Goal: Task Accomplishment & Management: Use online tool/utility

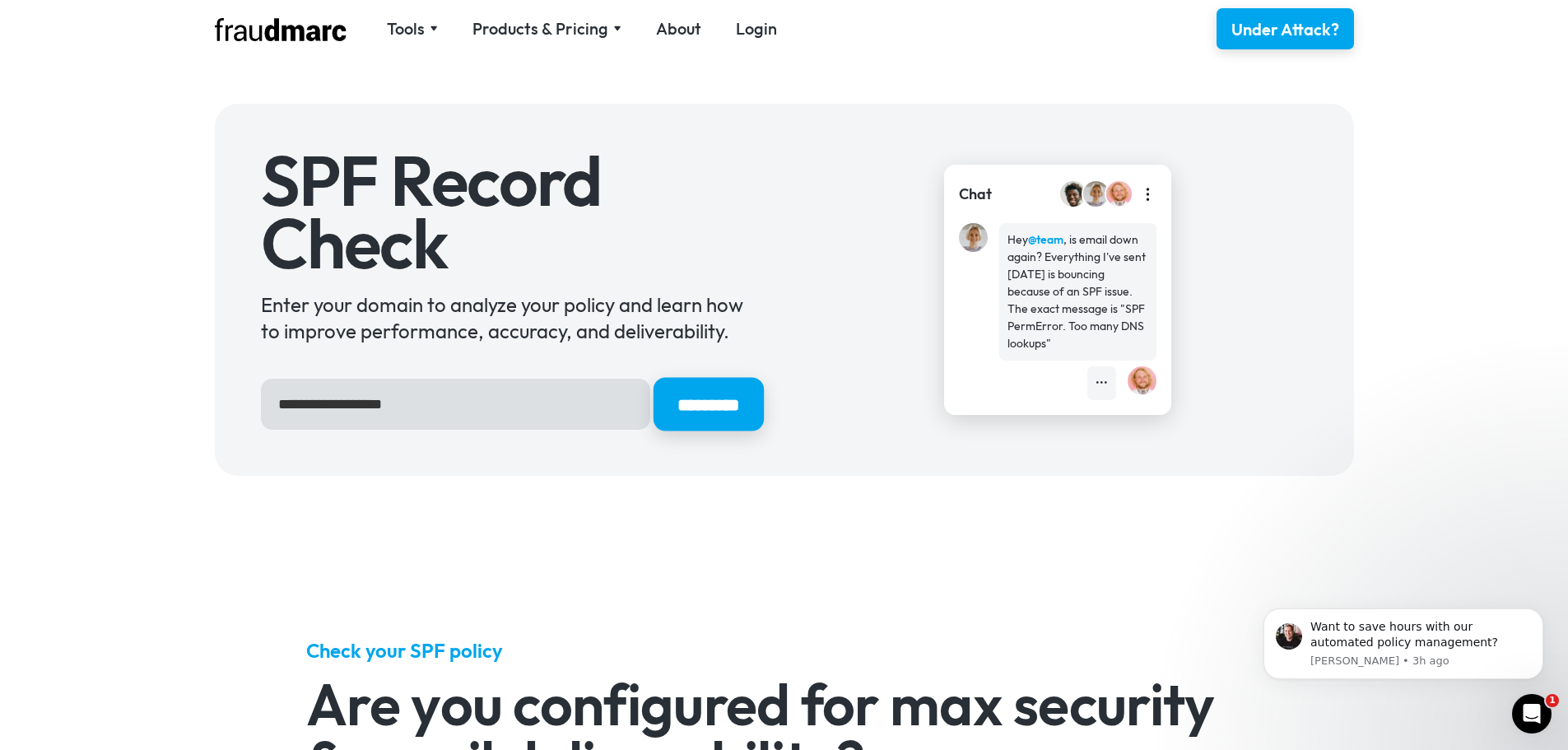
click at [712, 411] on input "*********" at bounding box center [707, 404] width 110 height 53
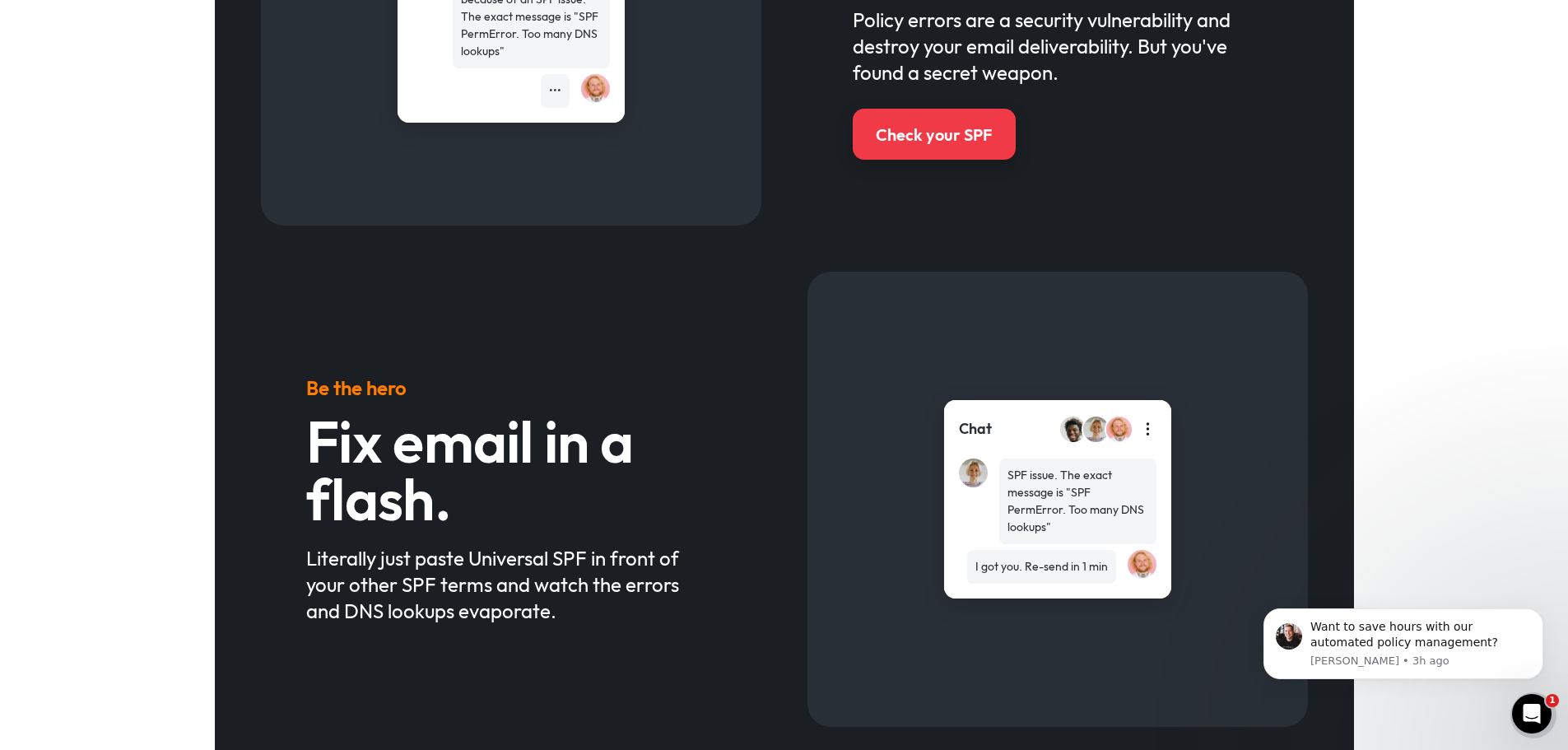
scroll to position [823, 0]
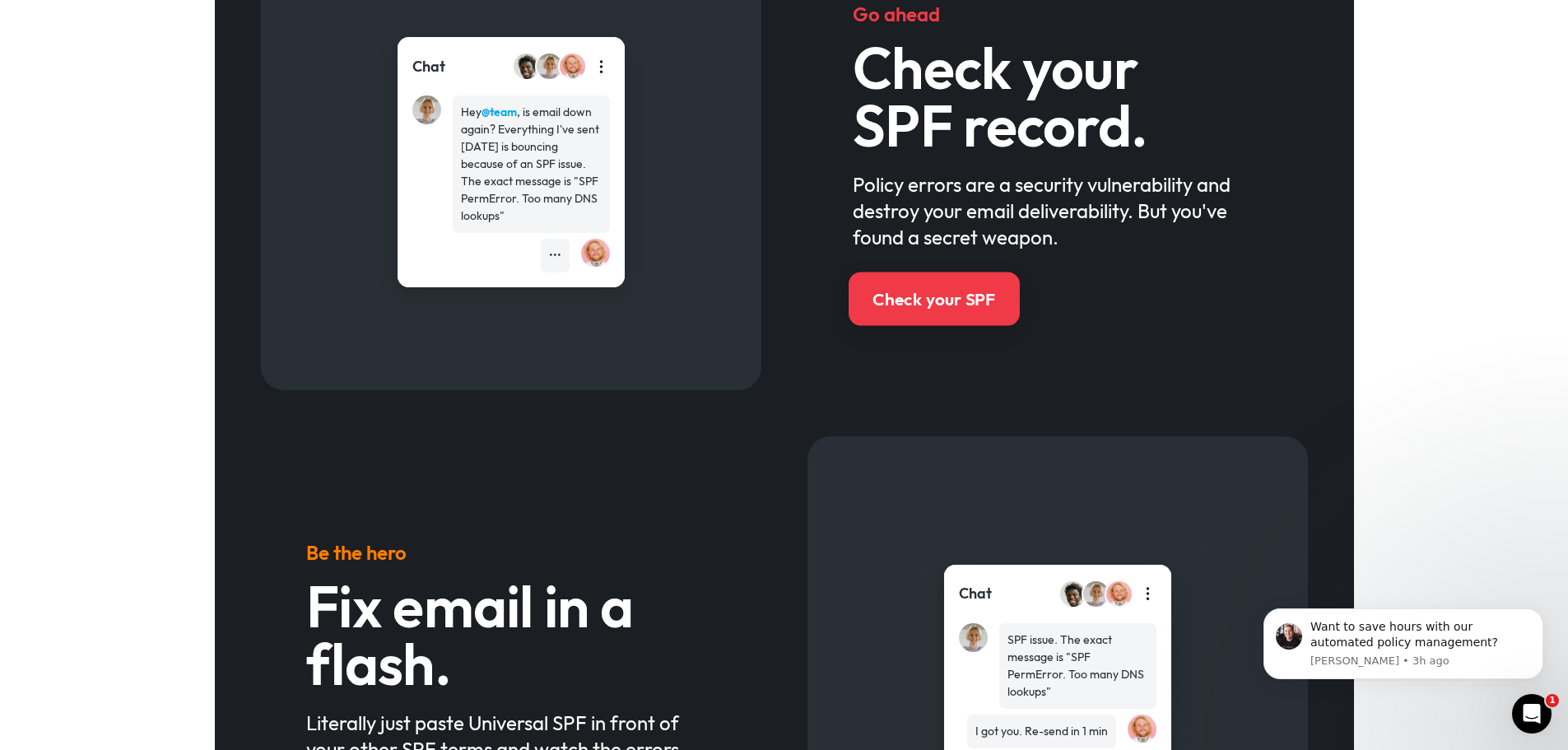
click at [973, 302] on div "Check your SPF" at bounding box center [934, 299] width 123 height 24
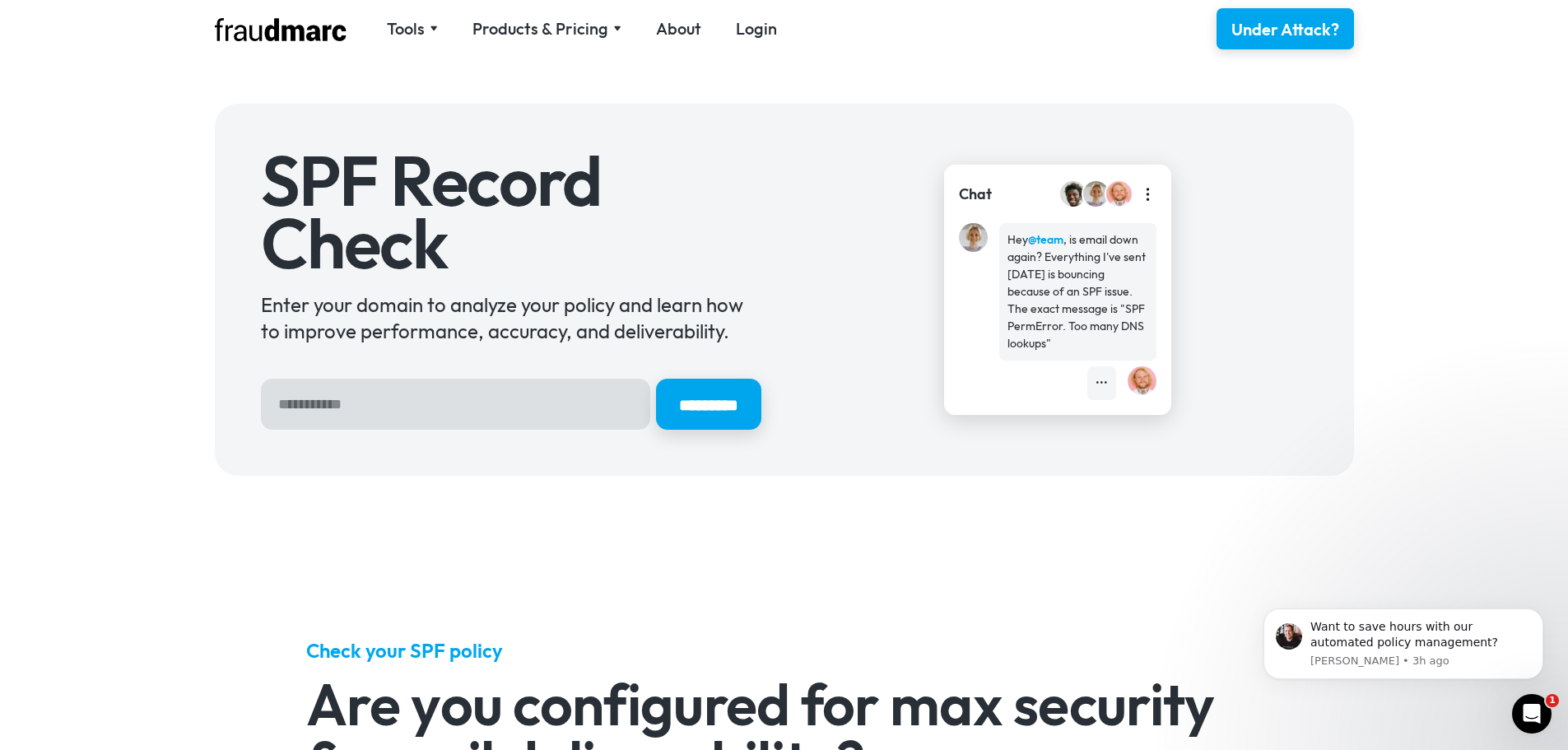
click at [518, 402] on input "Hero Sign Up Form" at bounding box center [455, 403] width 389 height 51
type input "**********"
click at [669, 409] on input "*********" at bounding box center [707, 404] width 110 height 53
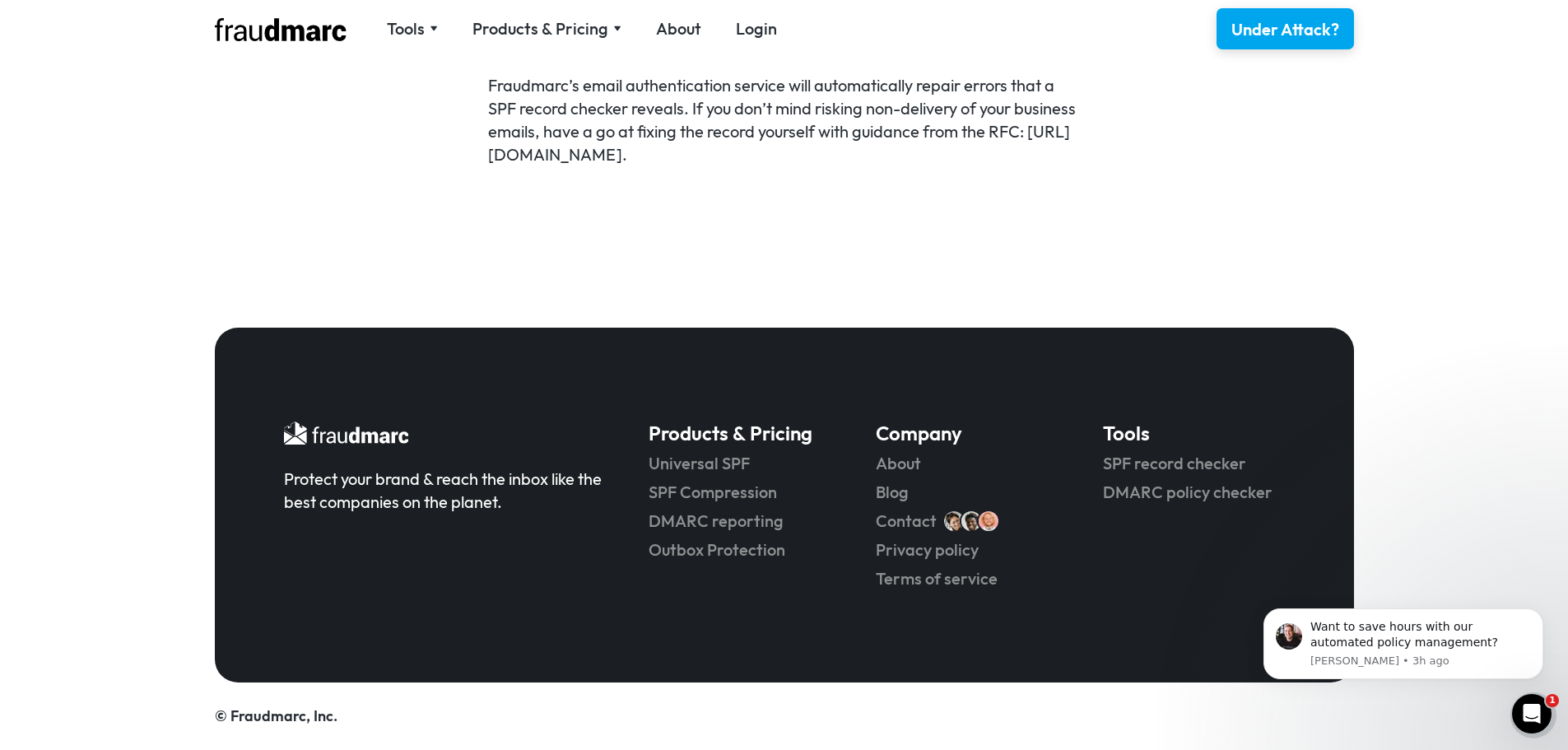
scroll to position [1244, 0]
click at [1144, 458] on link "SPF record checker" at bounding box center [1193, 464] width 181 height 23
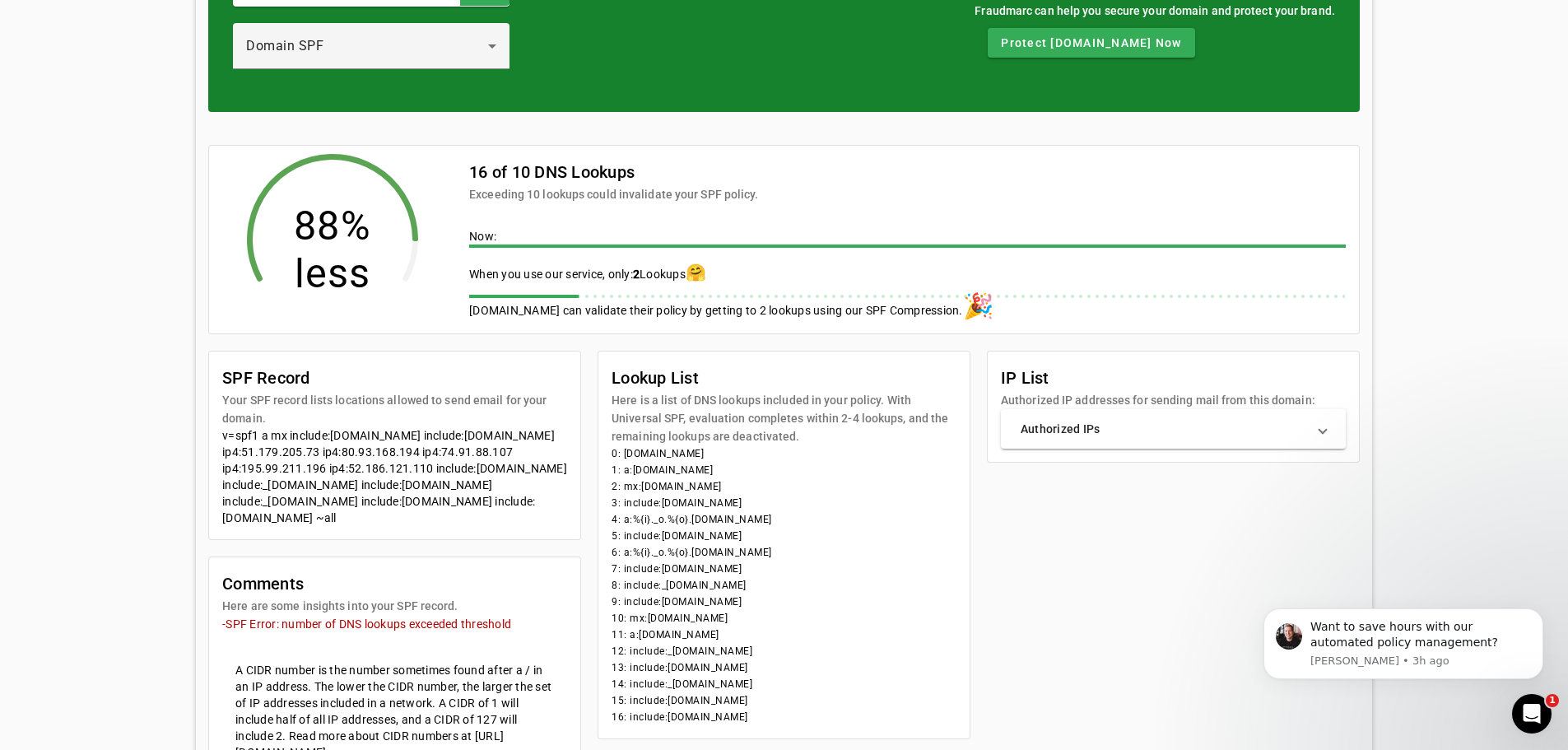
scroll to position [247, 0]
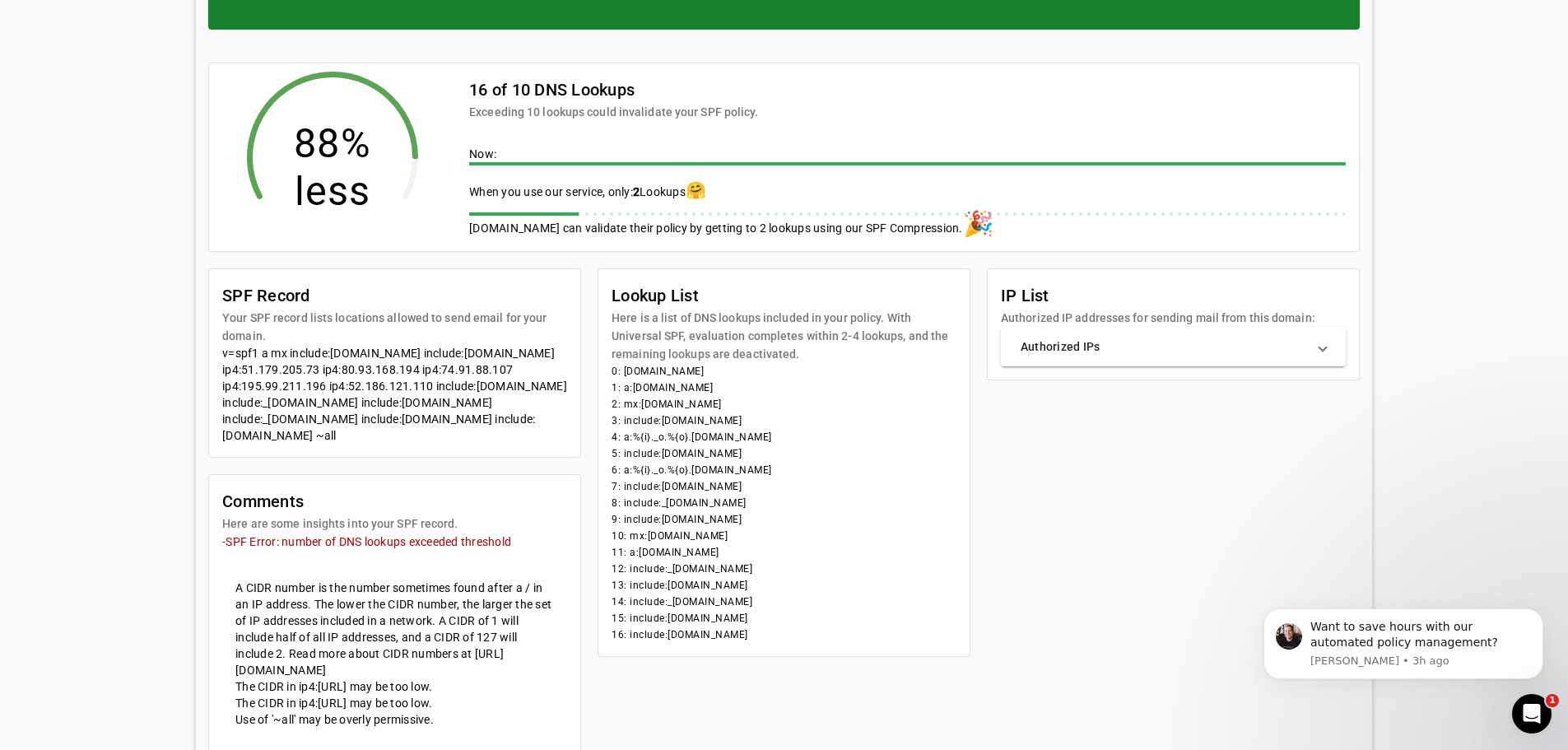
click at [1087, 343] on mat-panel-title "Authorized IPs" at bounding box center [1163, 346] width 285 height 16
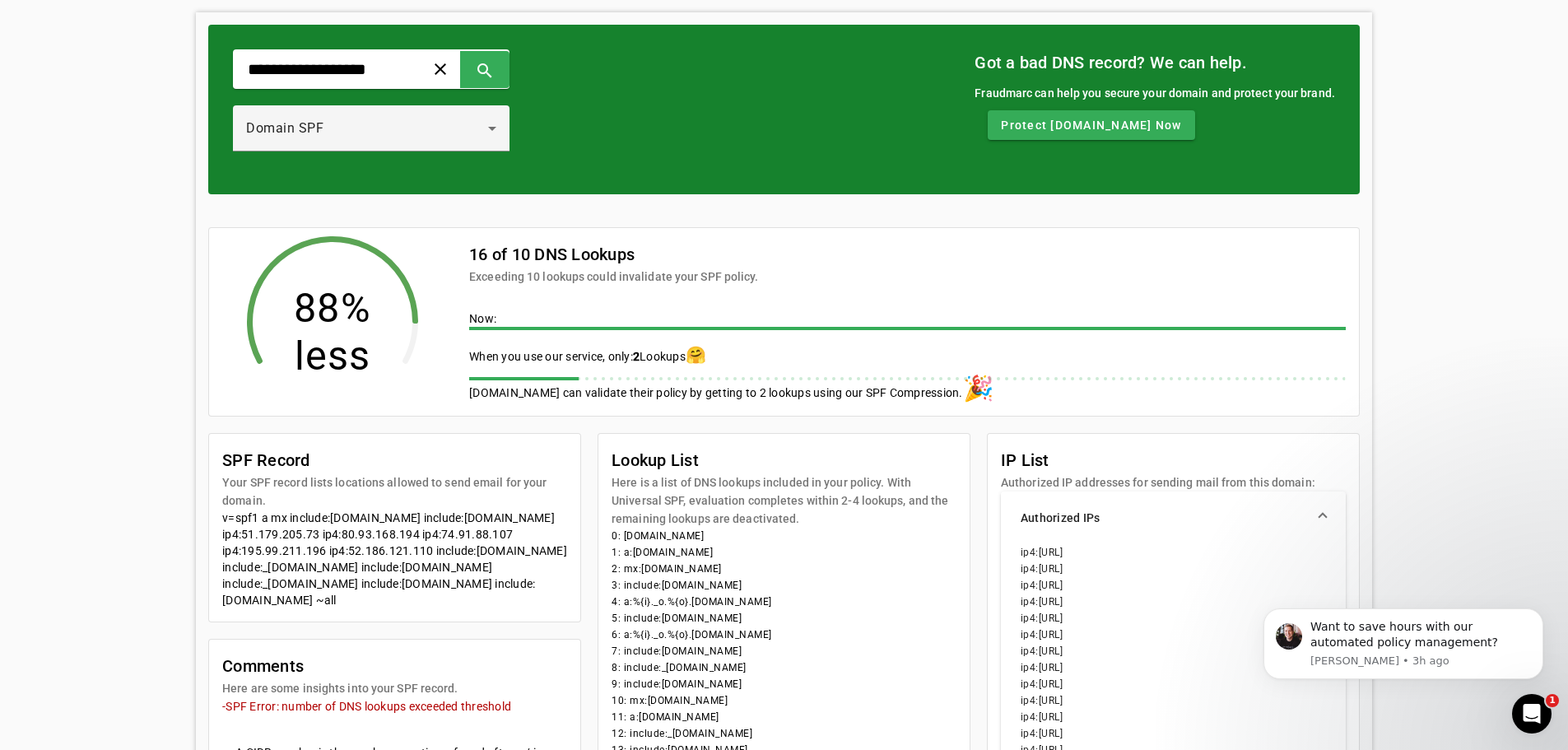
scroll to position [0, 0]
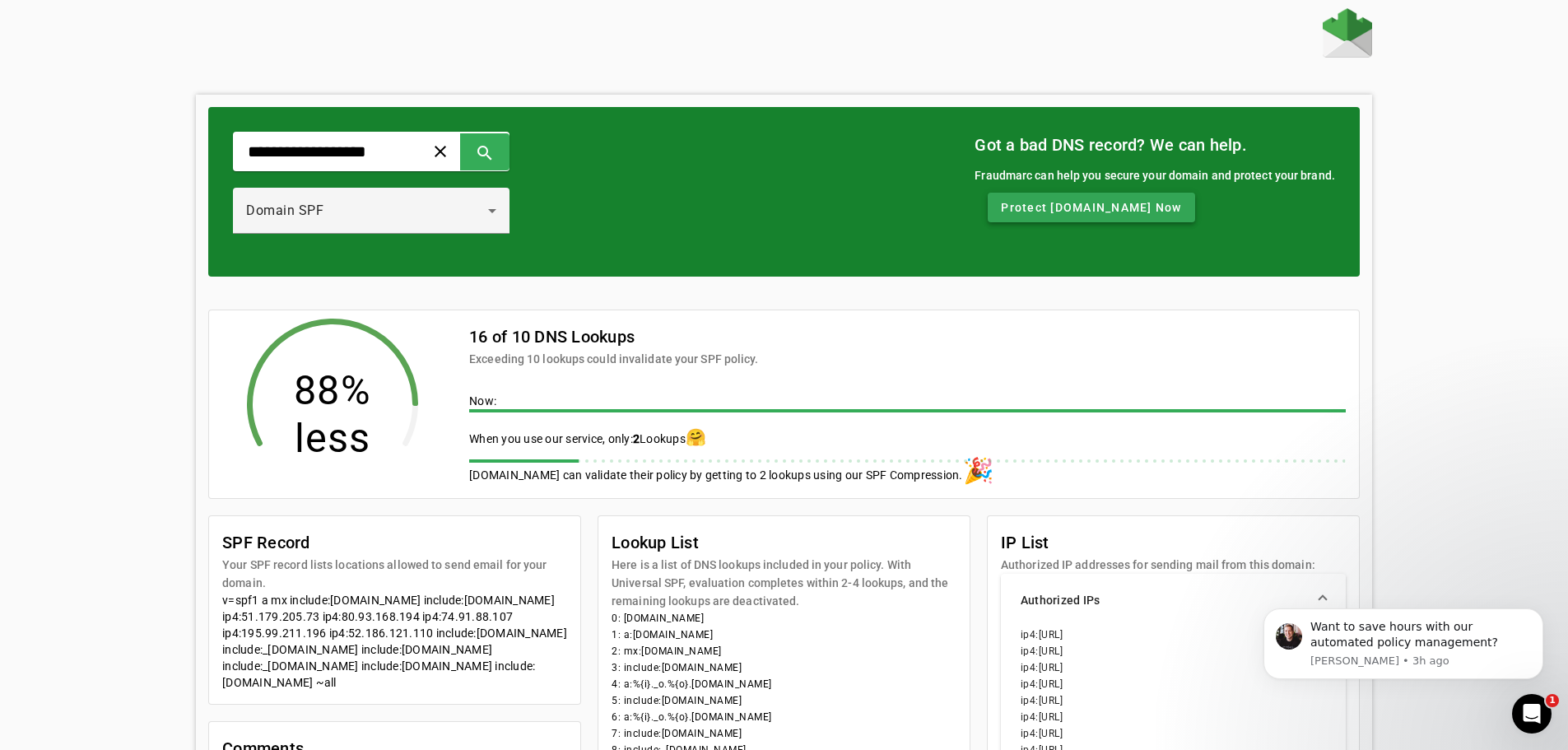
click at [1134, 207] on span "Protect kings-school.co.uk Now" at bounding box center [1091, 207] width 181 height 16
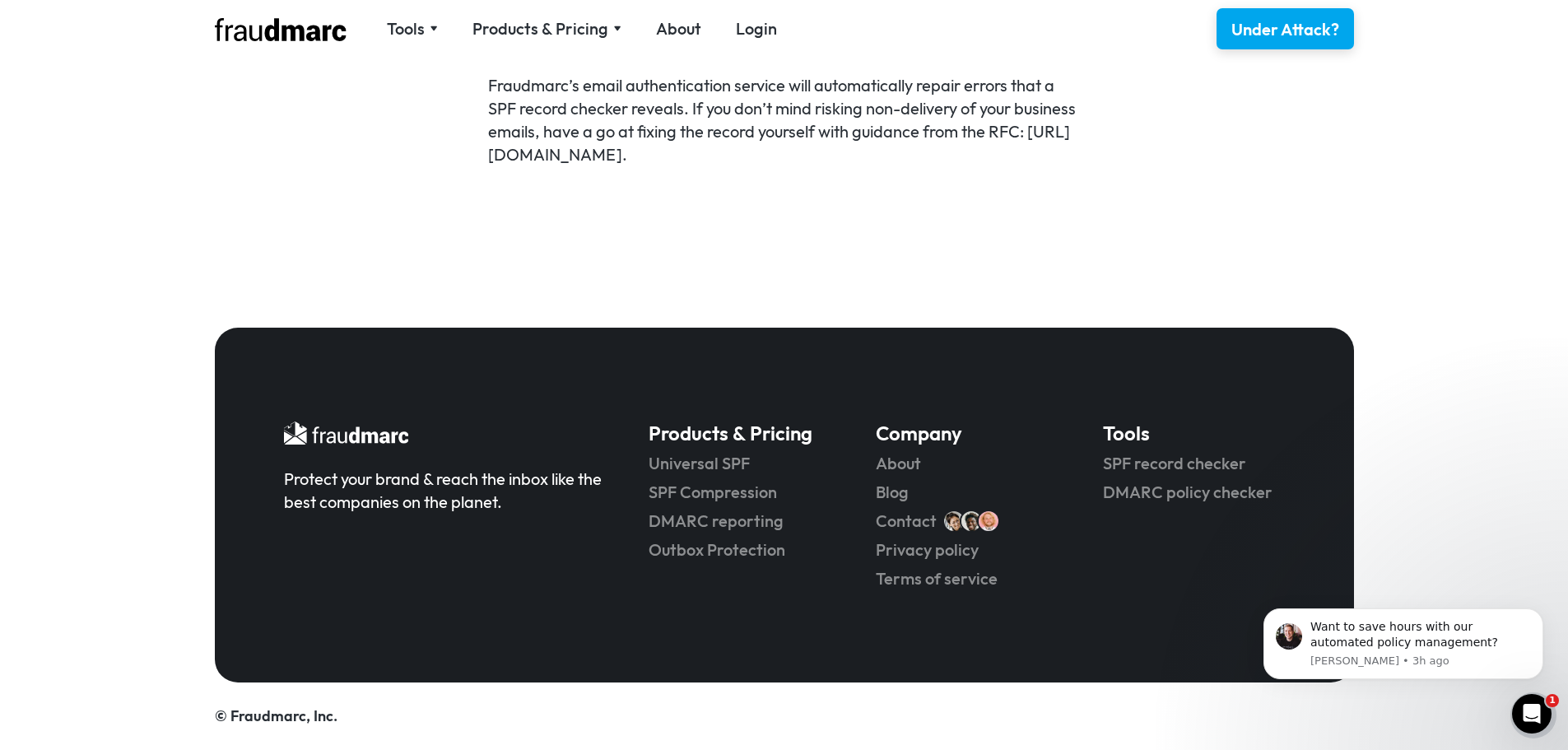
scroll to position [1244, 0]
click at [710, 464] on link "Universal SPF" at bounding box center [738, 464] width 181 height 23
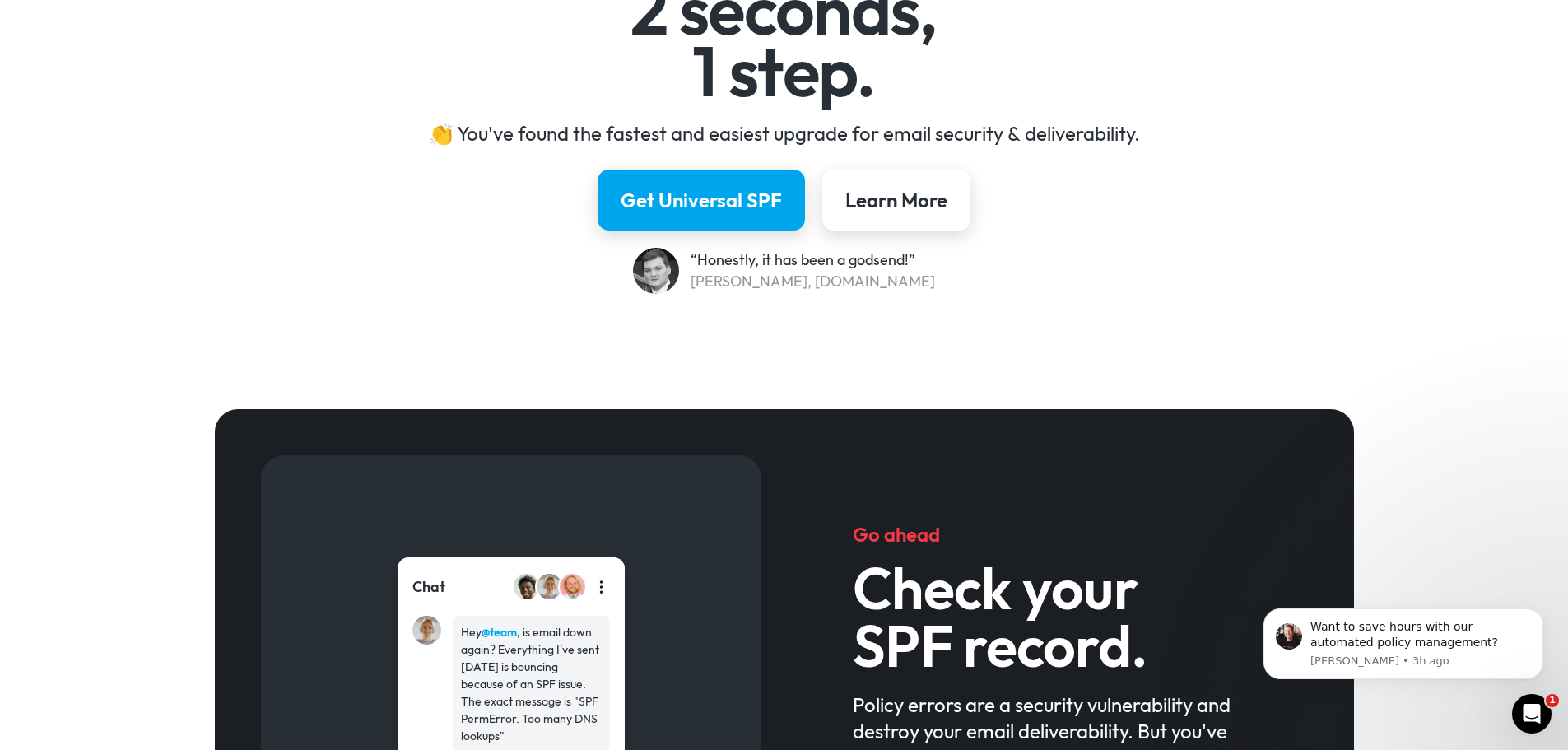
scroll to position [221, 0]
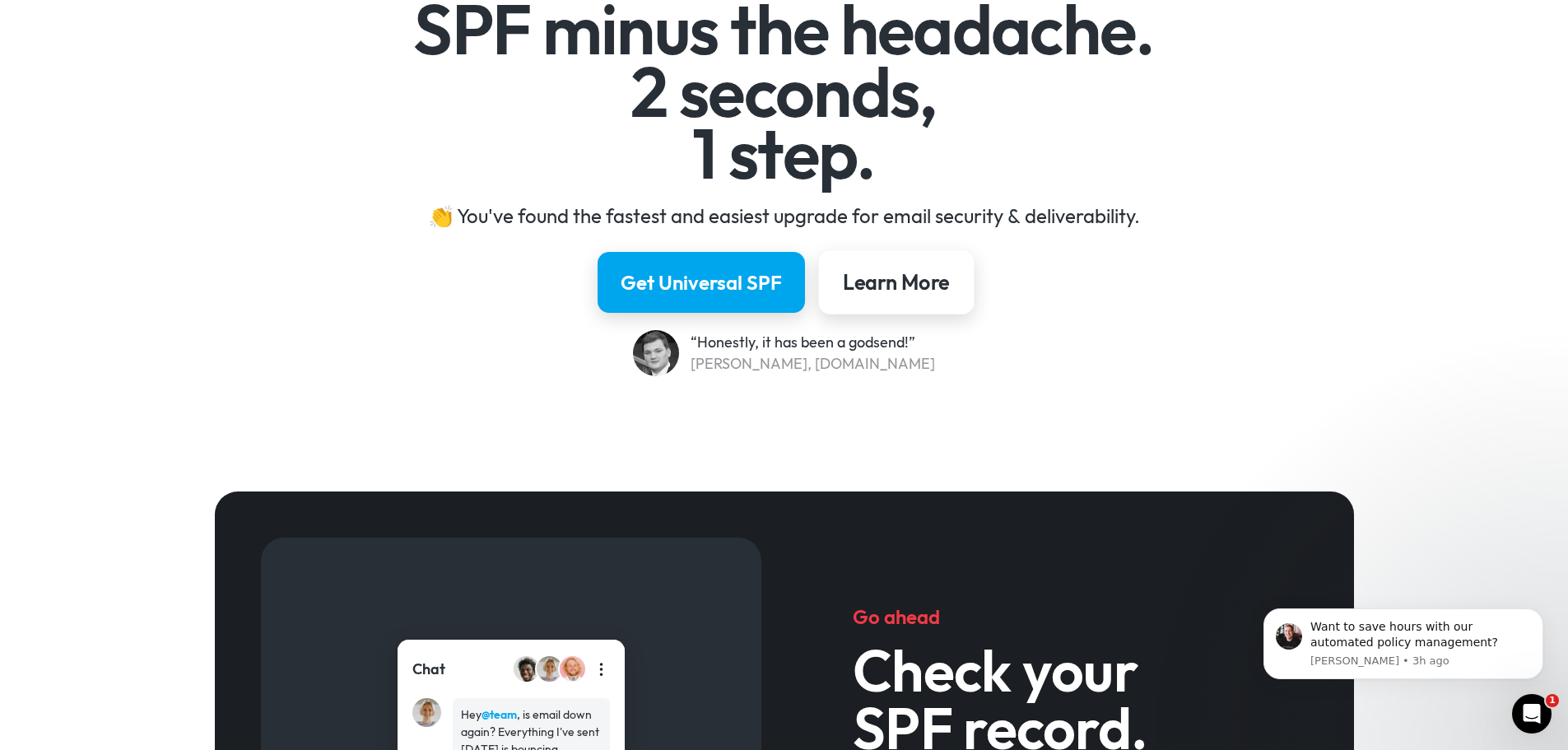
click at [925, 286] on div "Learn More" at bounding box center [896, 282] width 107 height 28
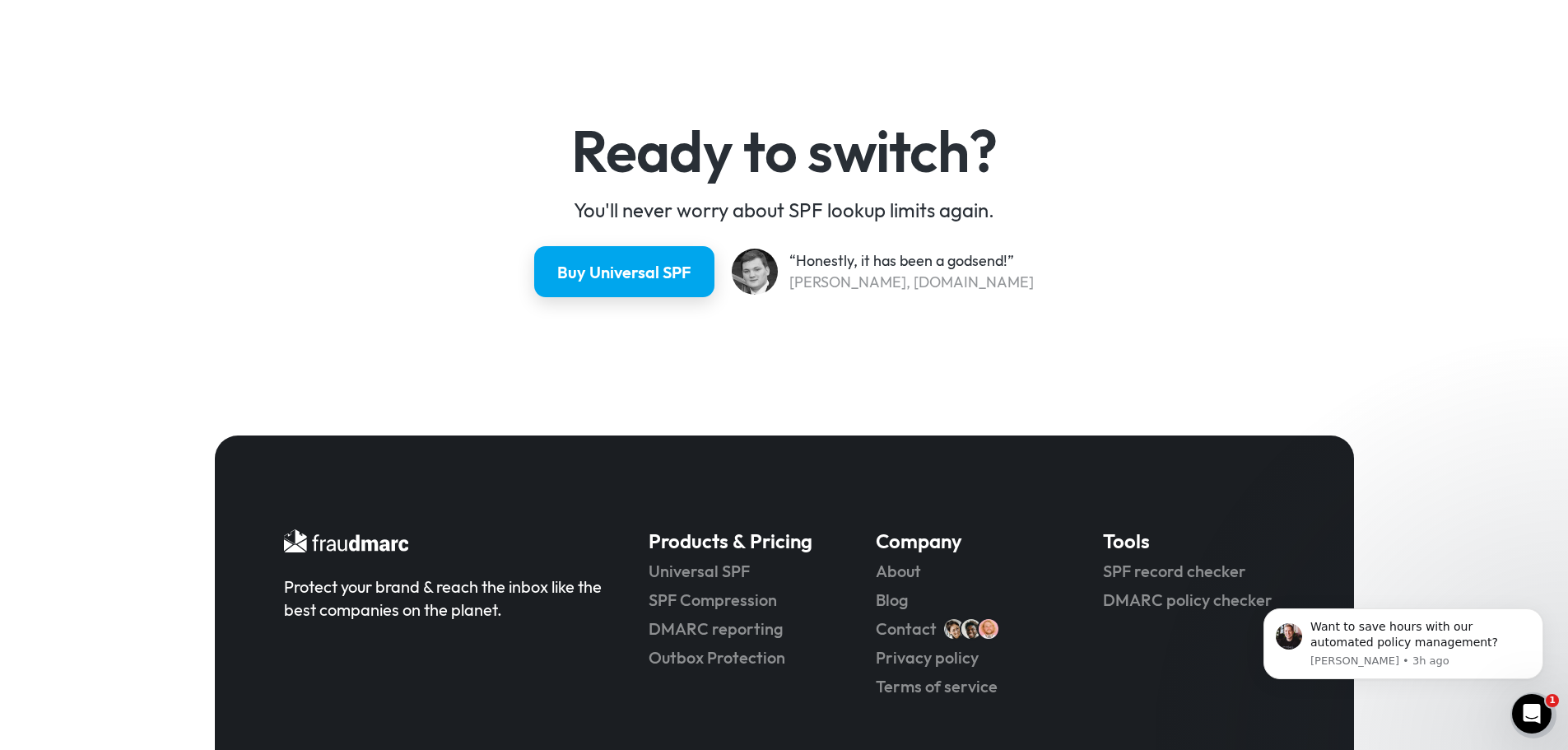
scroll to position [4394, 0]
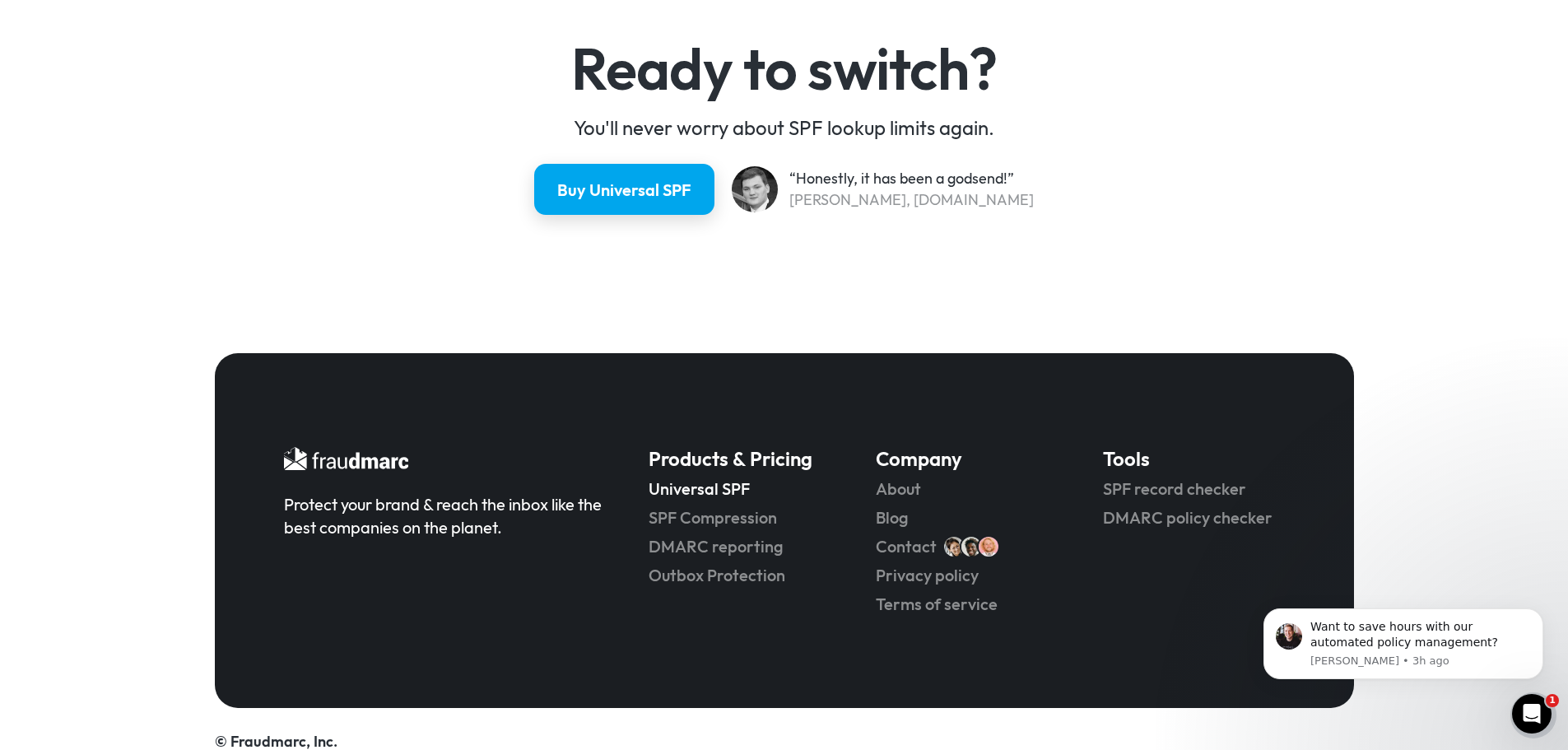
click at [732, 487] on link "Universal SPF" at bounding box center [738, 489] width 181 height 23
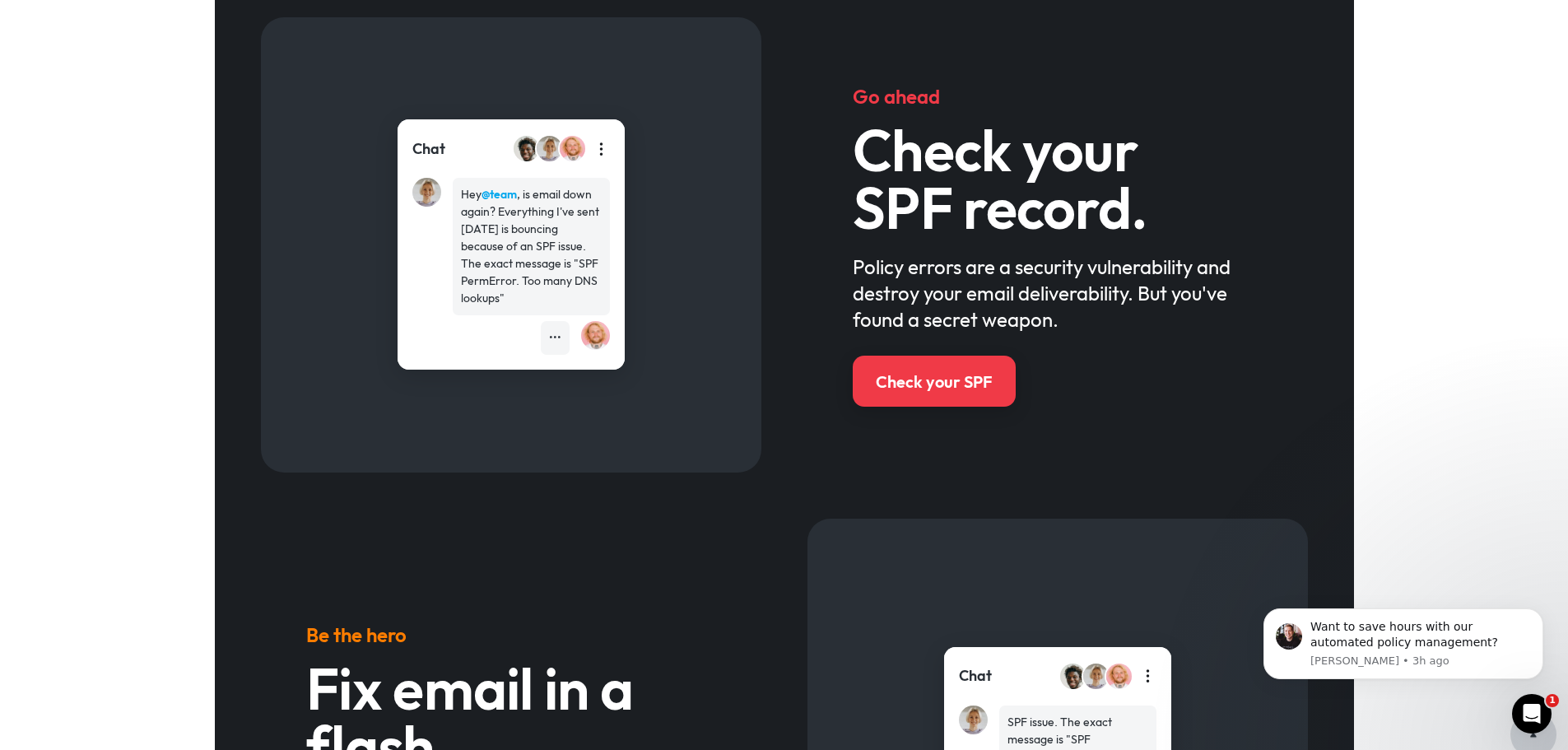
scroll to position [329, 0]
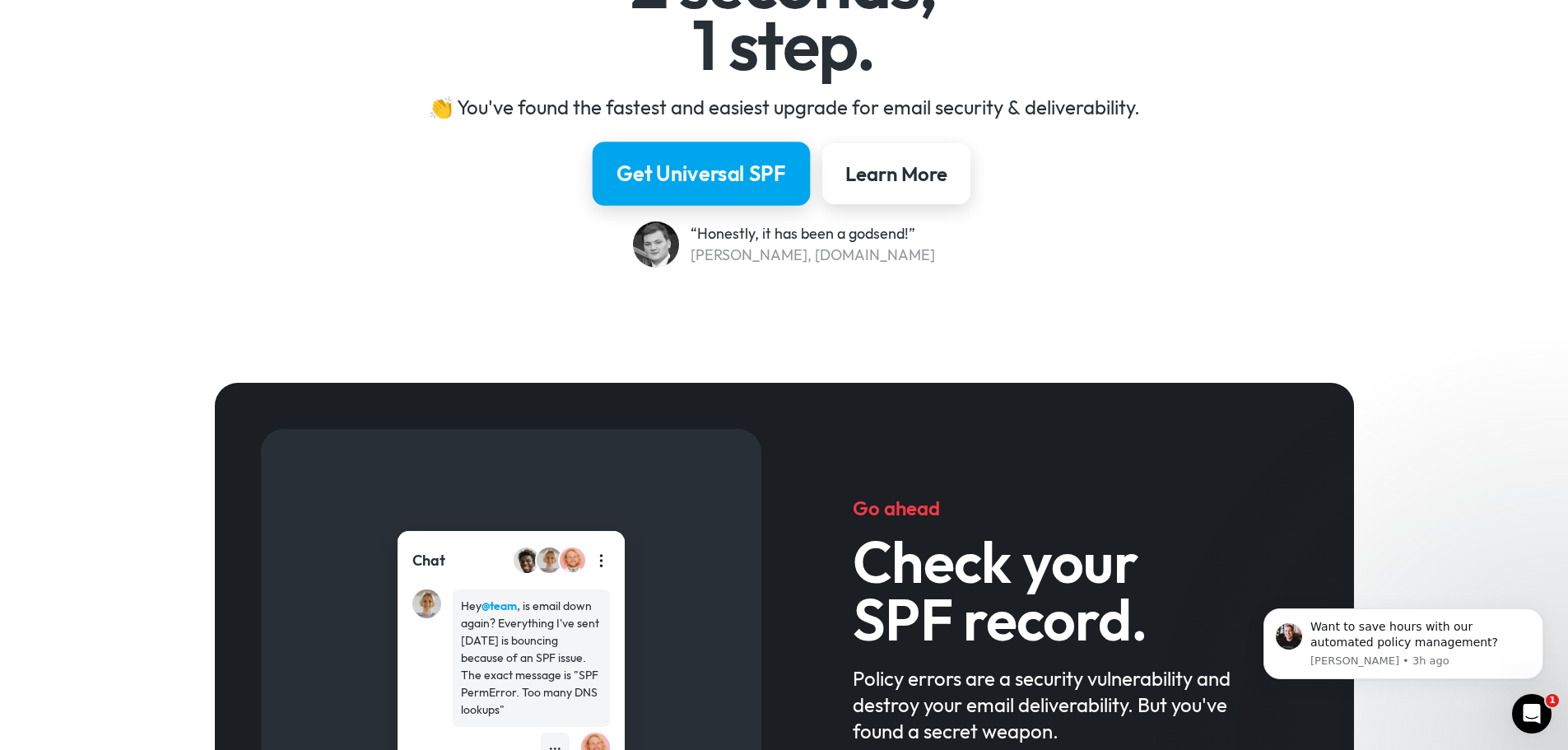
click at [738, 179] on div "Get Universal SPF" at bounding box center [701, 174] width 169 height 28
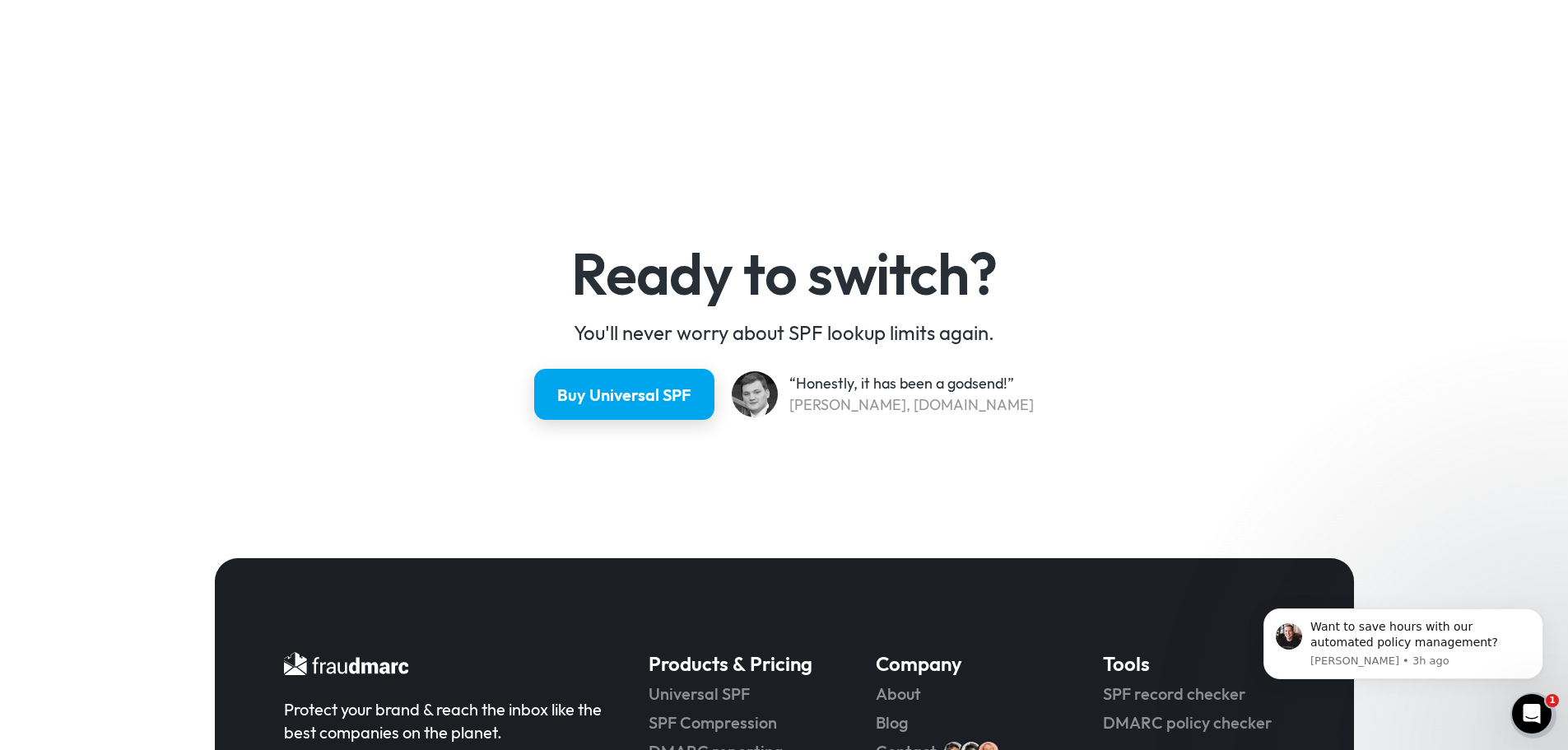
scroll to position [4420, 0]
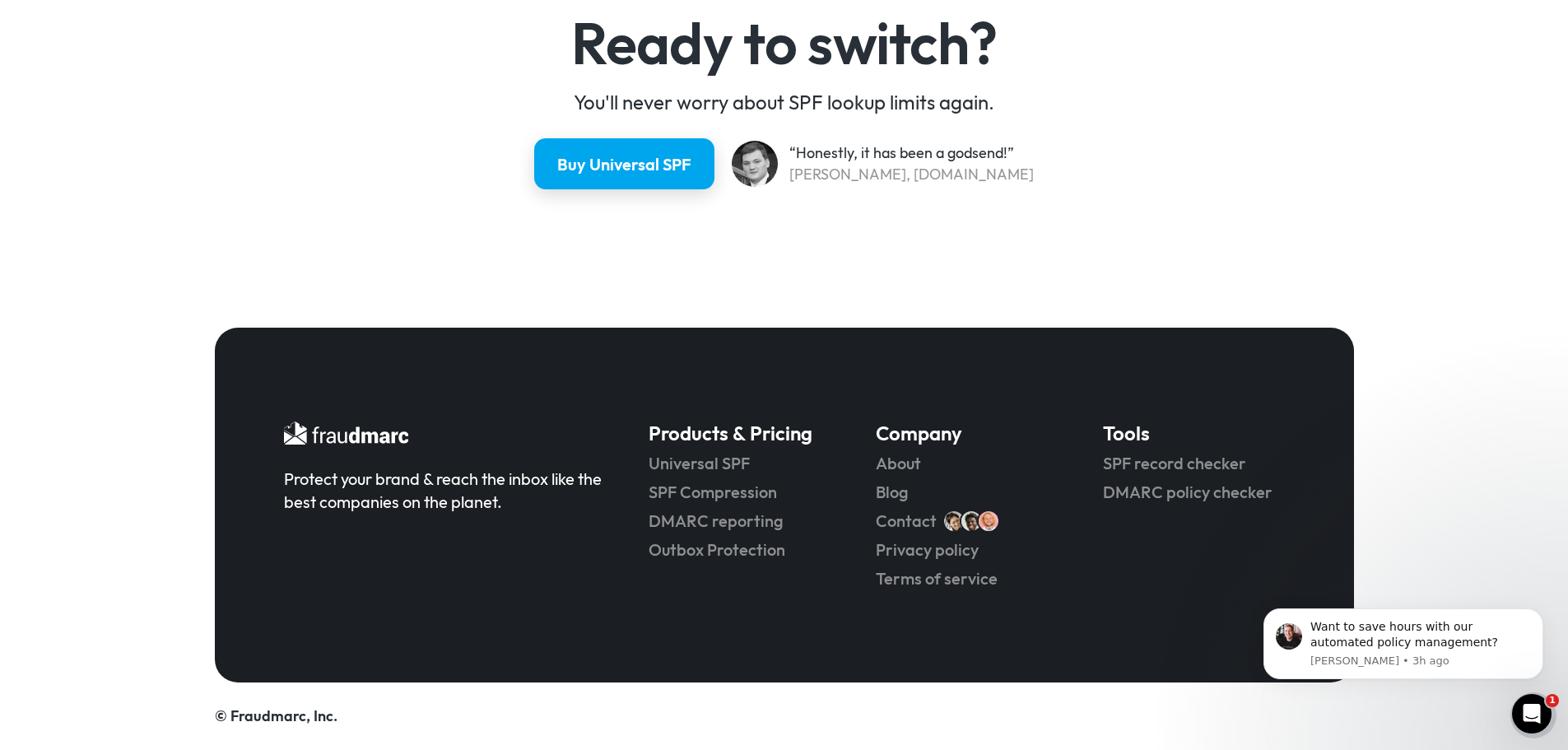
scroll to position [329, 0]
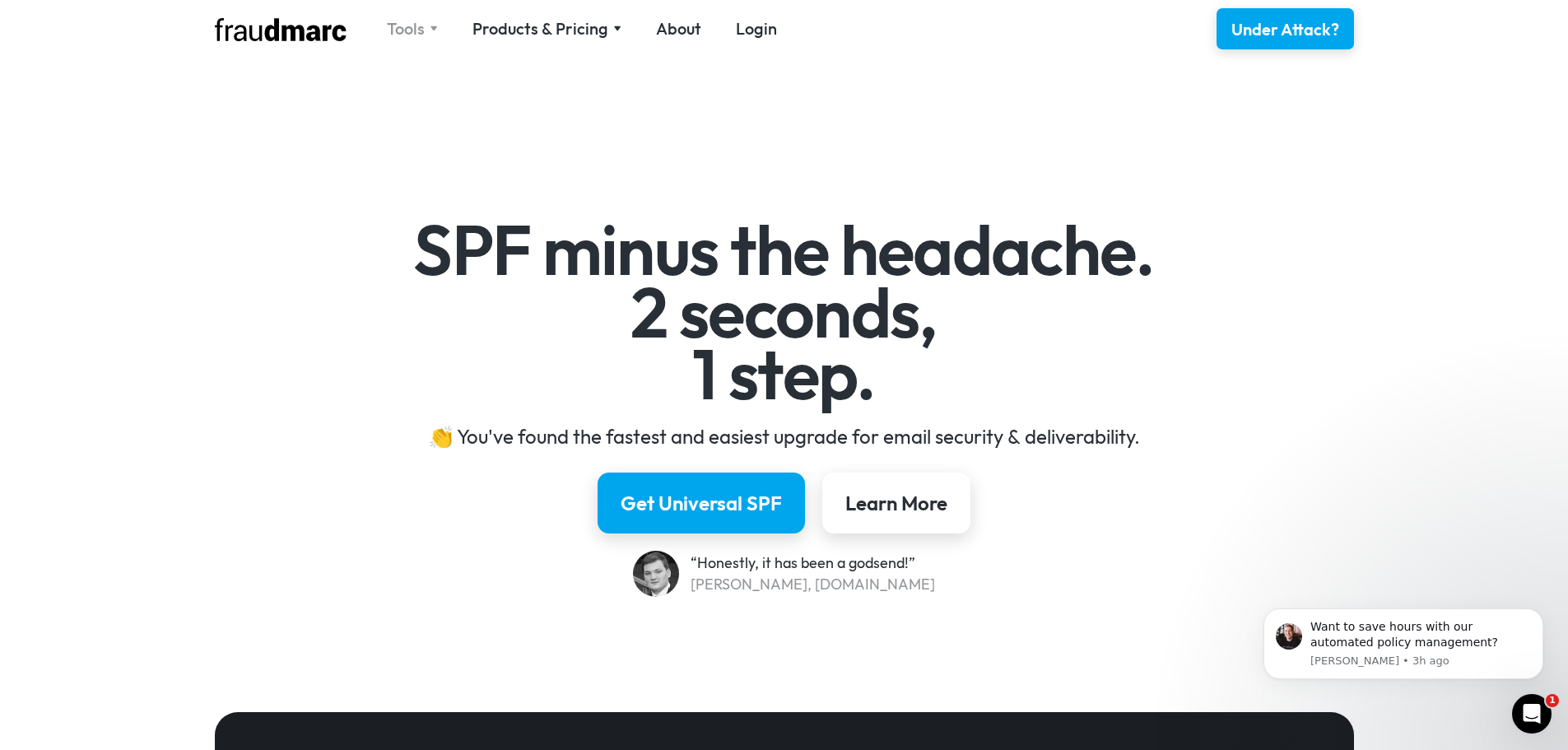
click at [430, 28] on img at bounding box center [434, 28] width 9 height 6
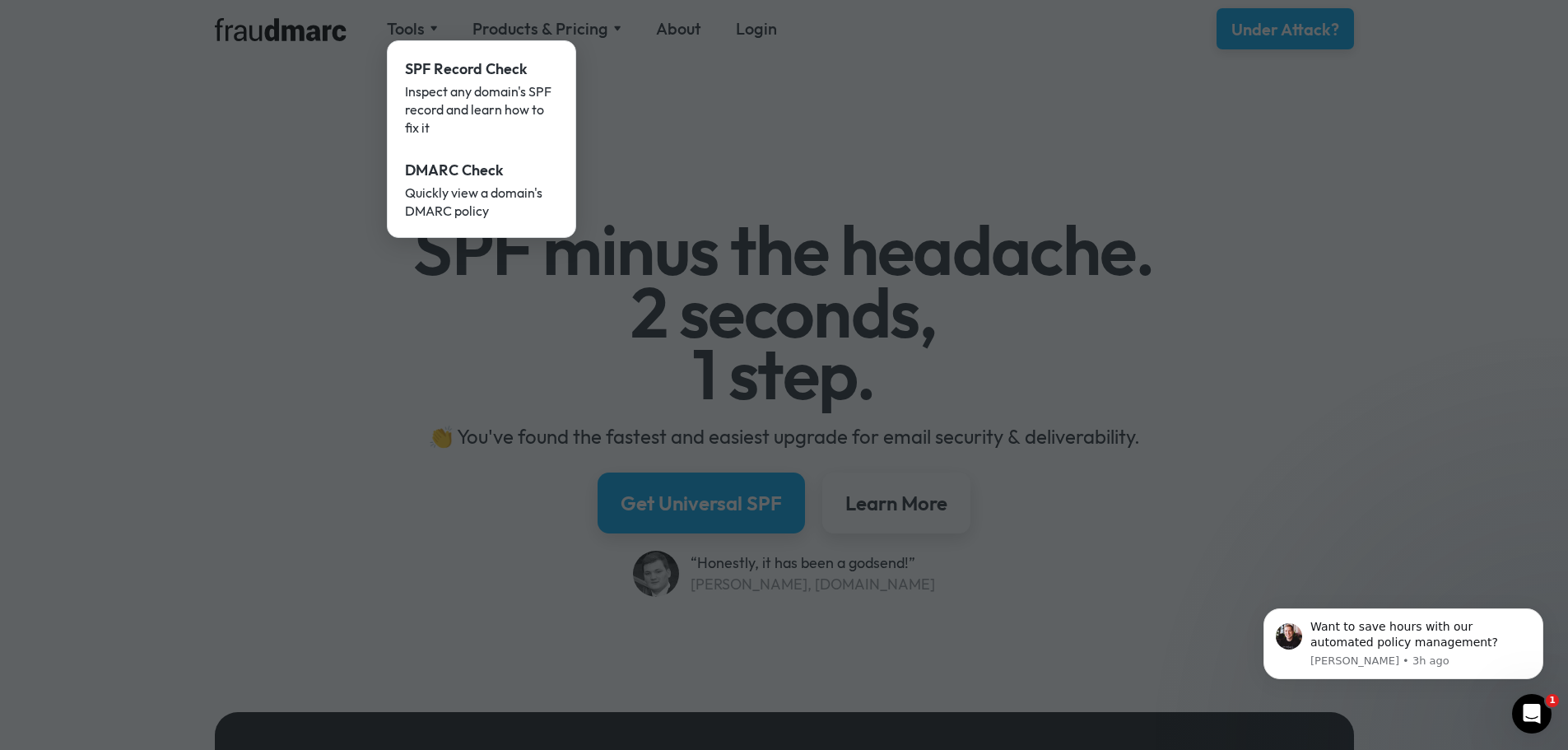
click at [719, 163] on div at bounding box center [784, 375] width 1568 height 750
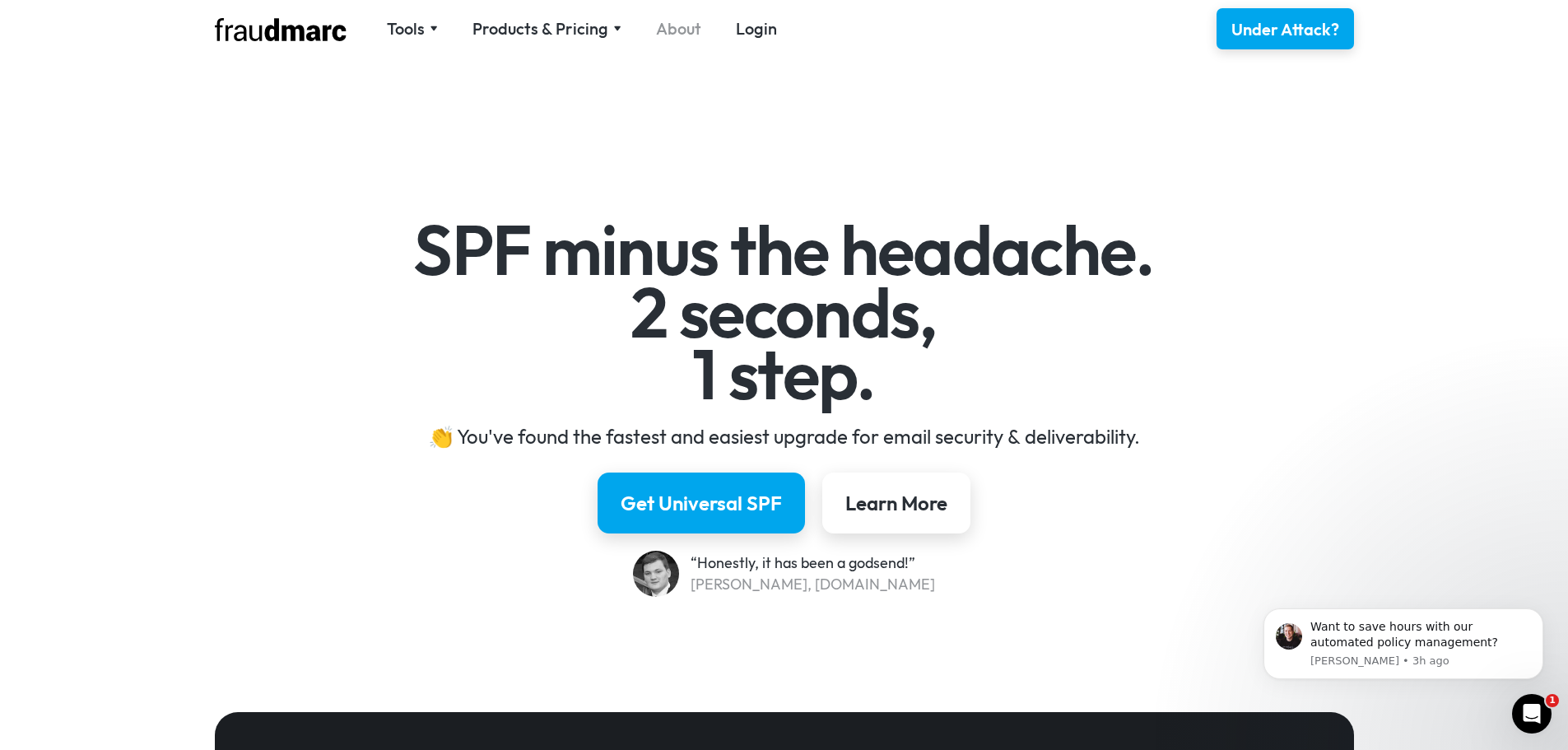
click at [679, 29] on link "About" at bounding box center [678, 28] width 46 height 23
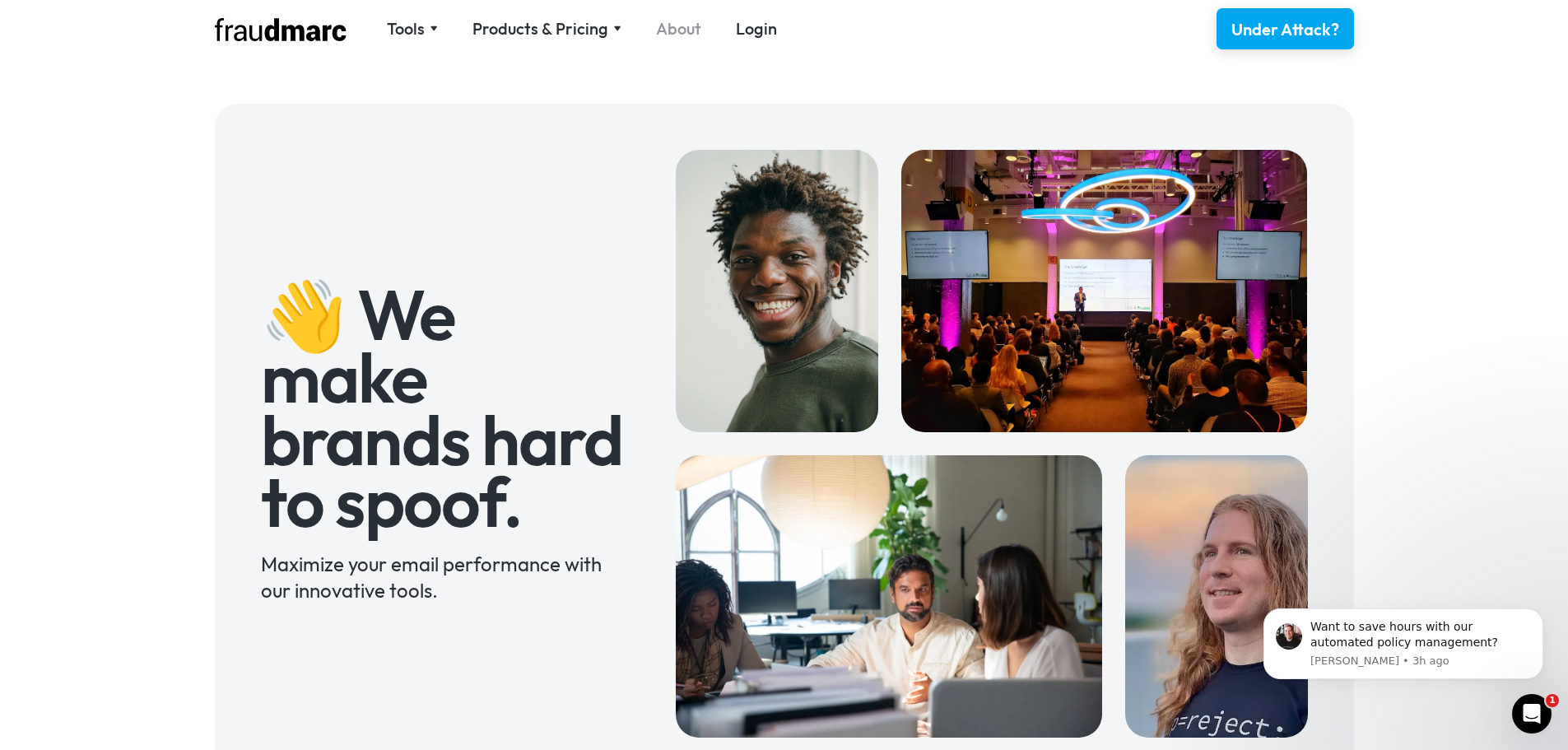
click at [679, 28] on link "About" at bounding box center [678, 28] width 46 height 23
click at [432, 28] on img at bounding box center [434, 28] width 9 height 6
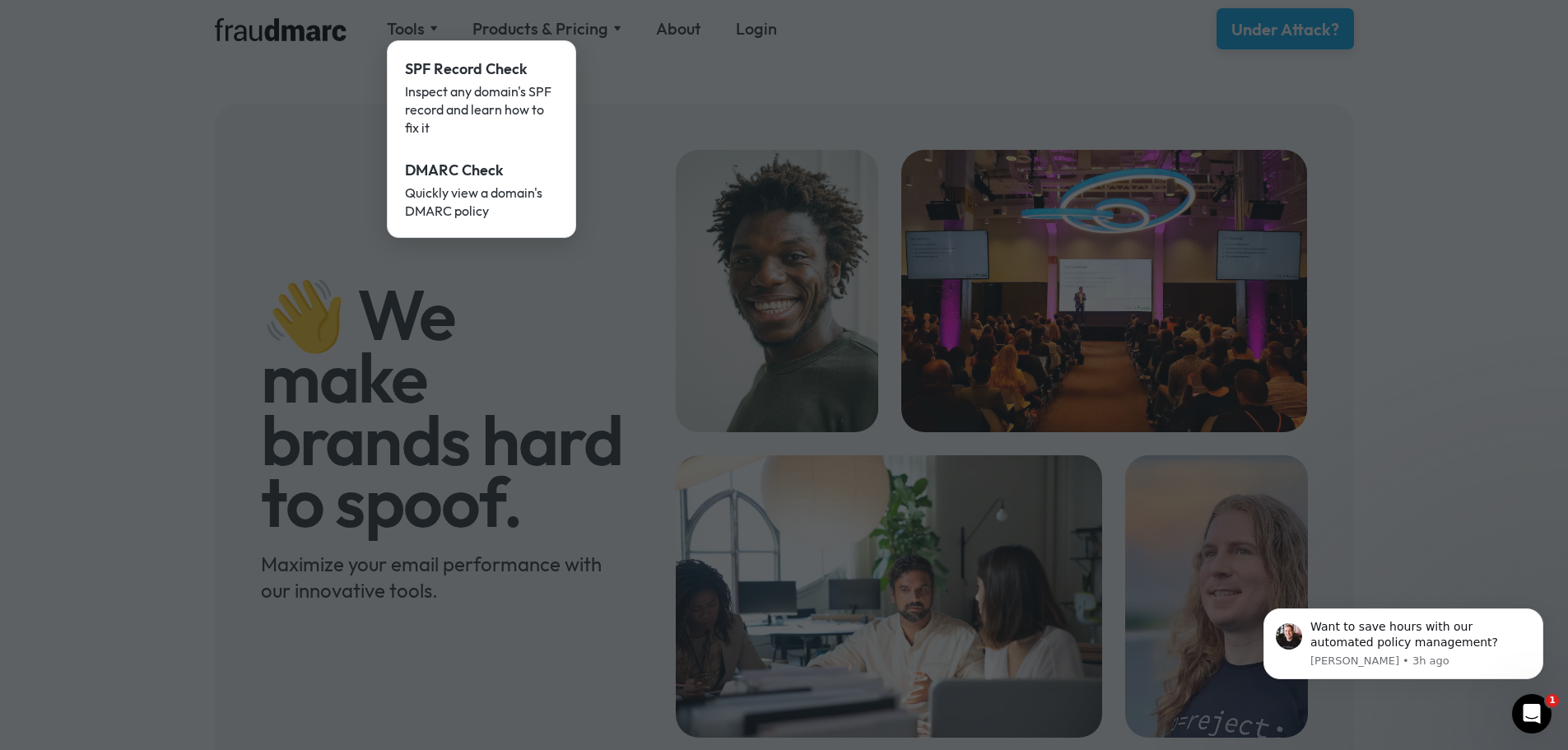
click at [629, 106] on div at bounding box center [784, 375] width 1568 height 750
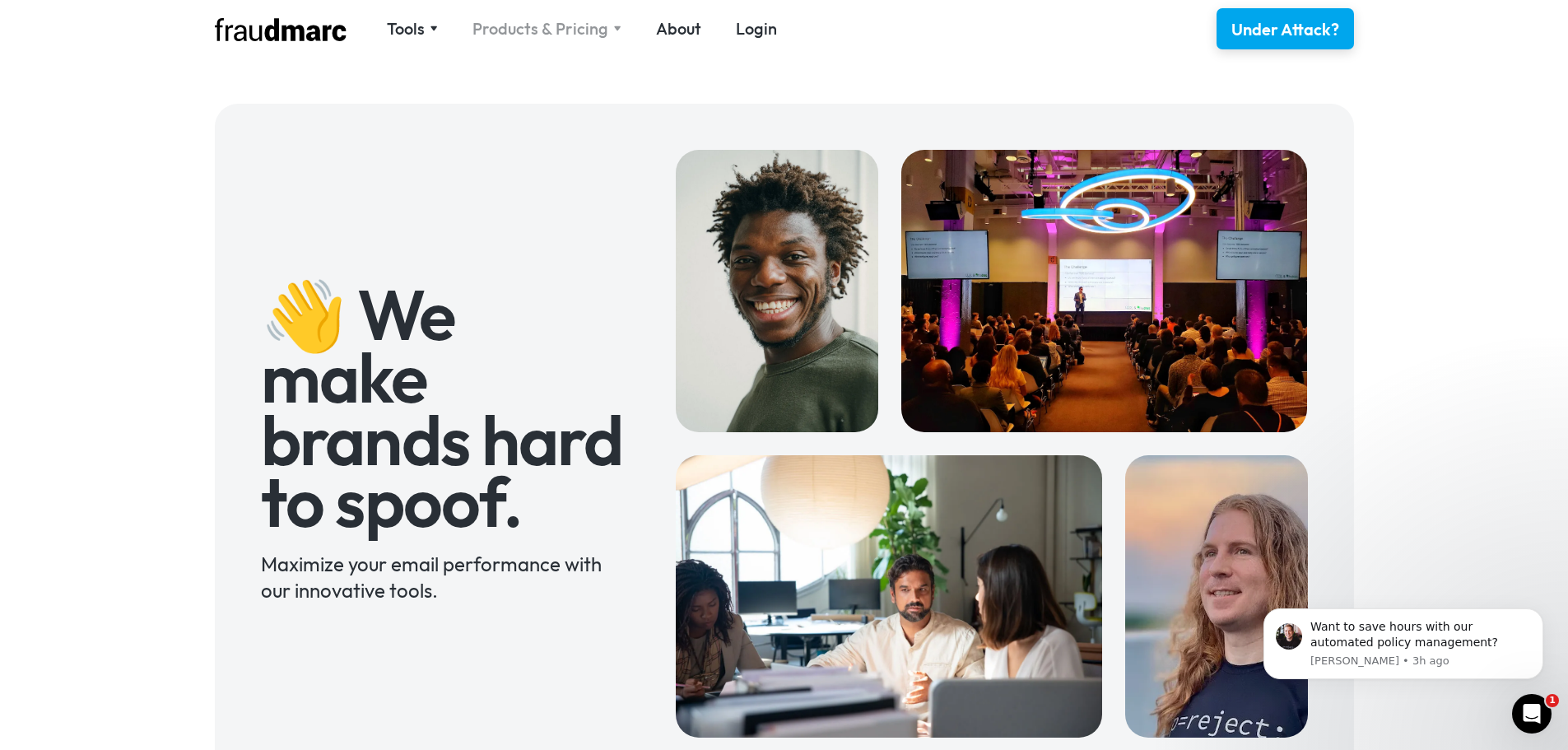
click at [609, 23] on div "Products & Pricing" at bounding box center [546, 28] width 149 height 23
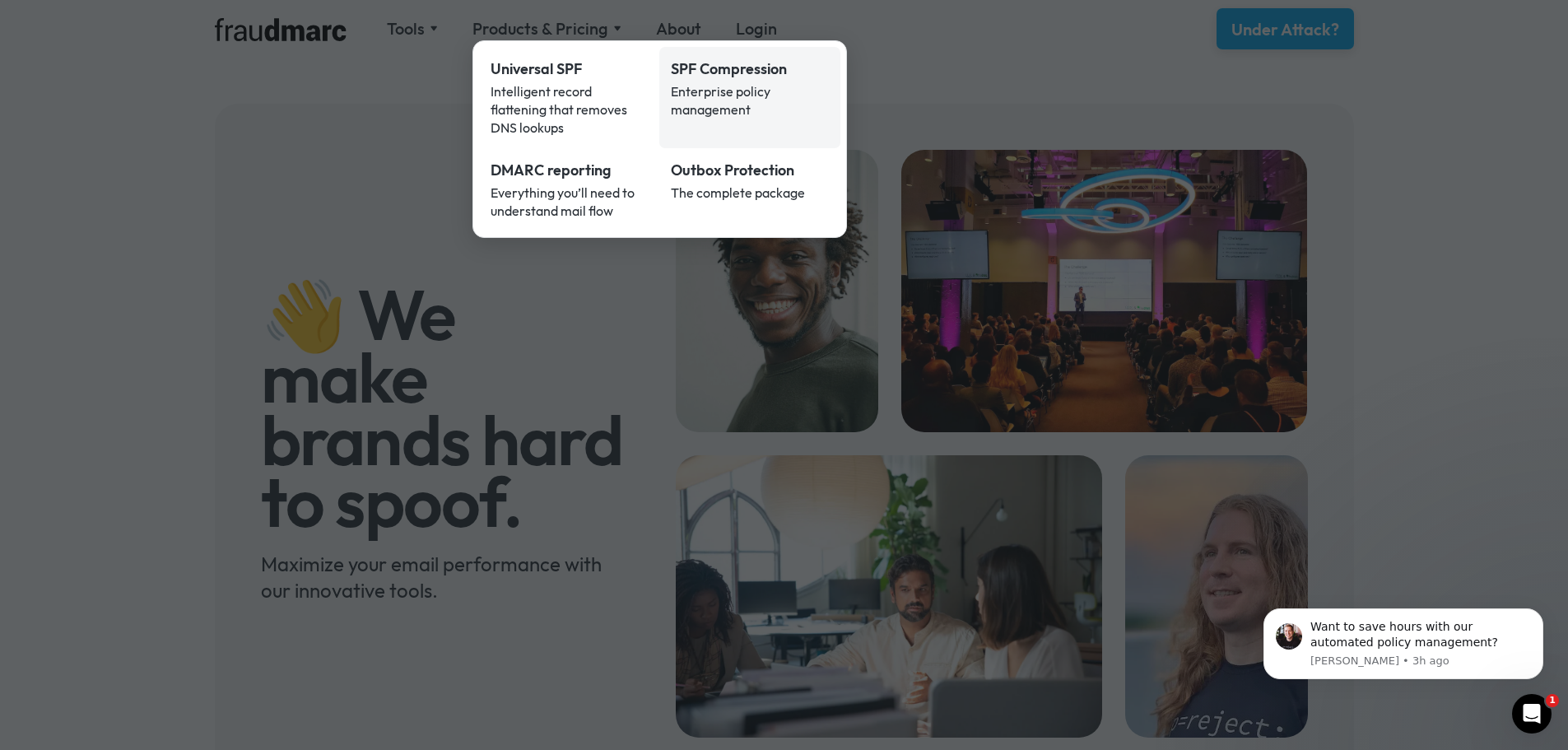
click at [729, 98] on div "Enterprise policy management" at bounding box center [750, 101] width 158 height 36
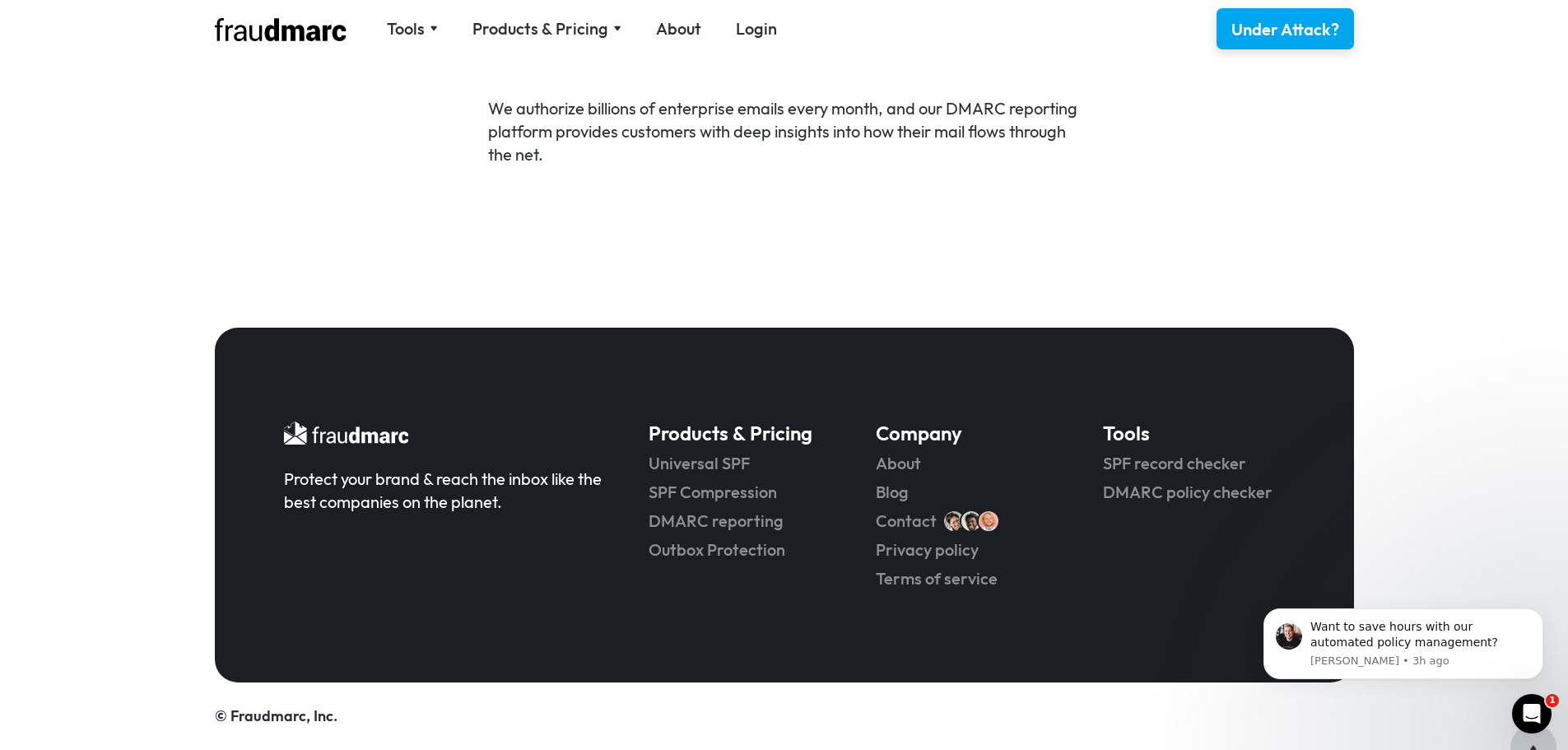
scroll to position [3222, 0]
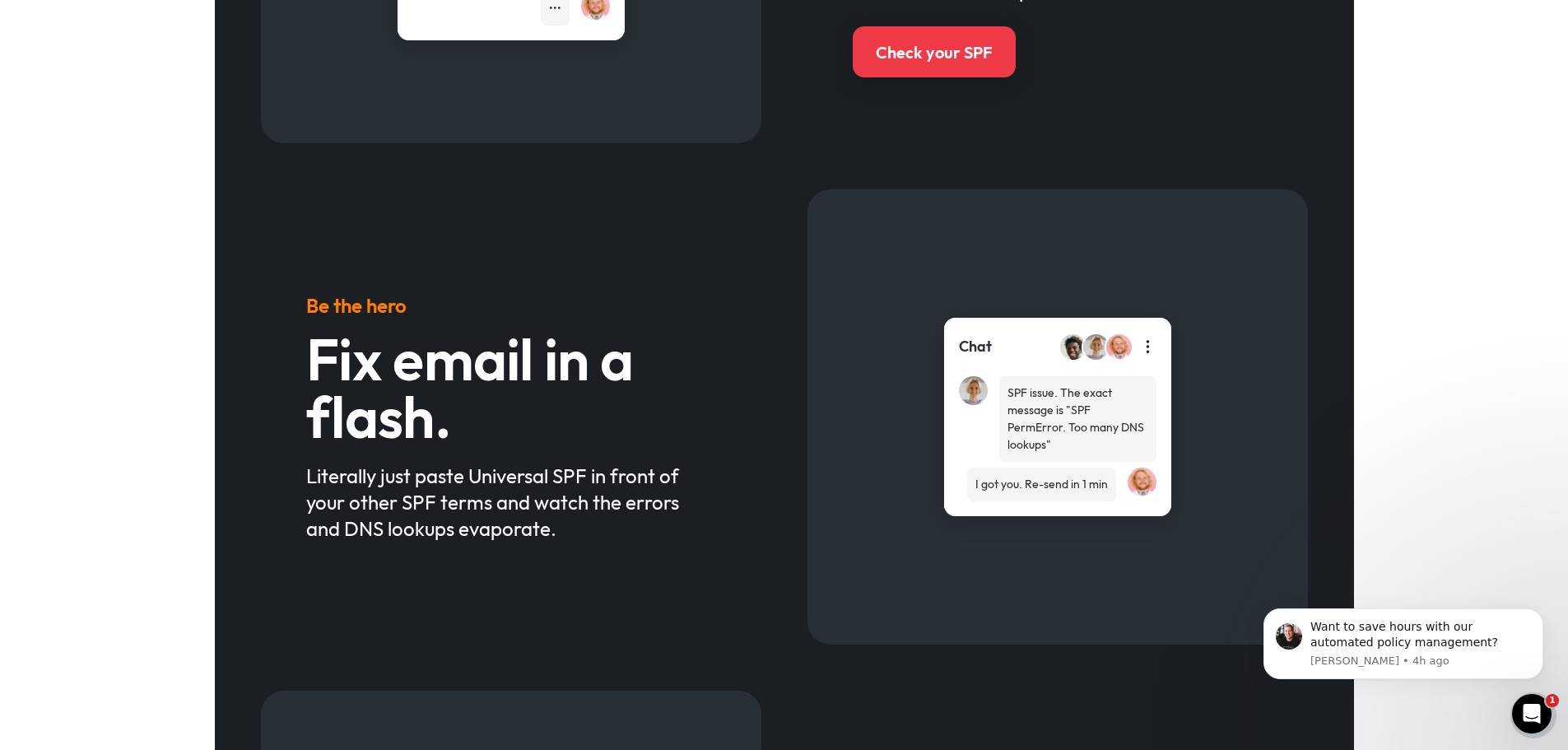
scroll to position [906, 0]
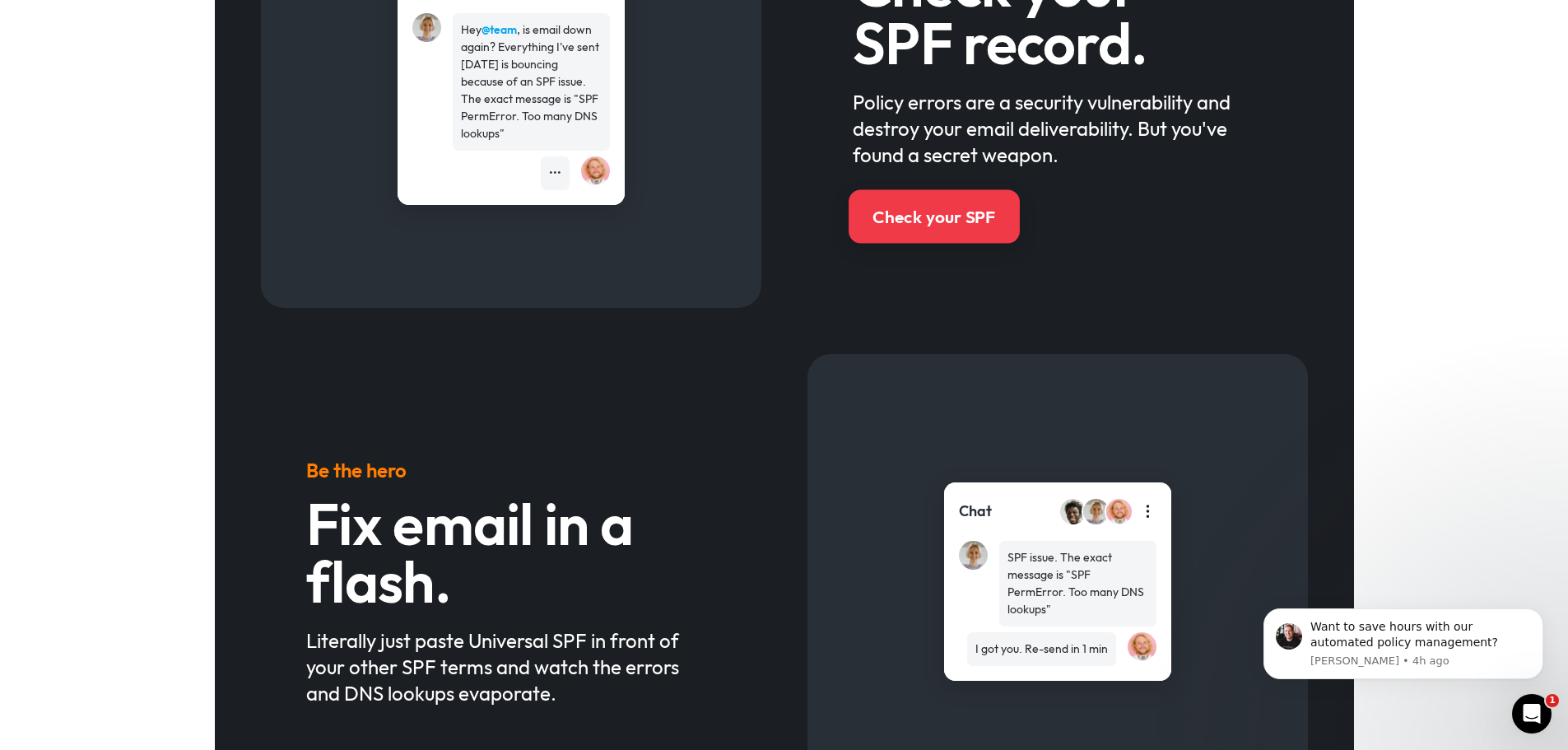
click at [953, 217] on div "Check your SPF" at bounding box center [934, 217] width 123 height 24
click at [1132, 229] on div "Check your SPF" at bounding box center [1057, 216] width 409 height 51
click at [977, 218] on div "Check your SPF" at bounding box center [934, 217] width 123 height 24
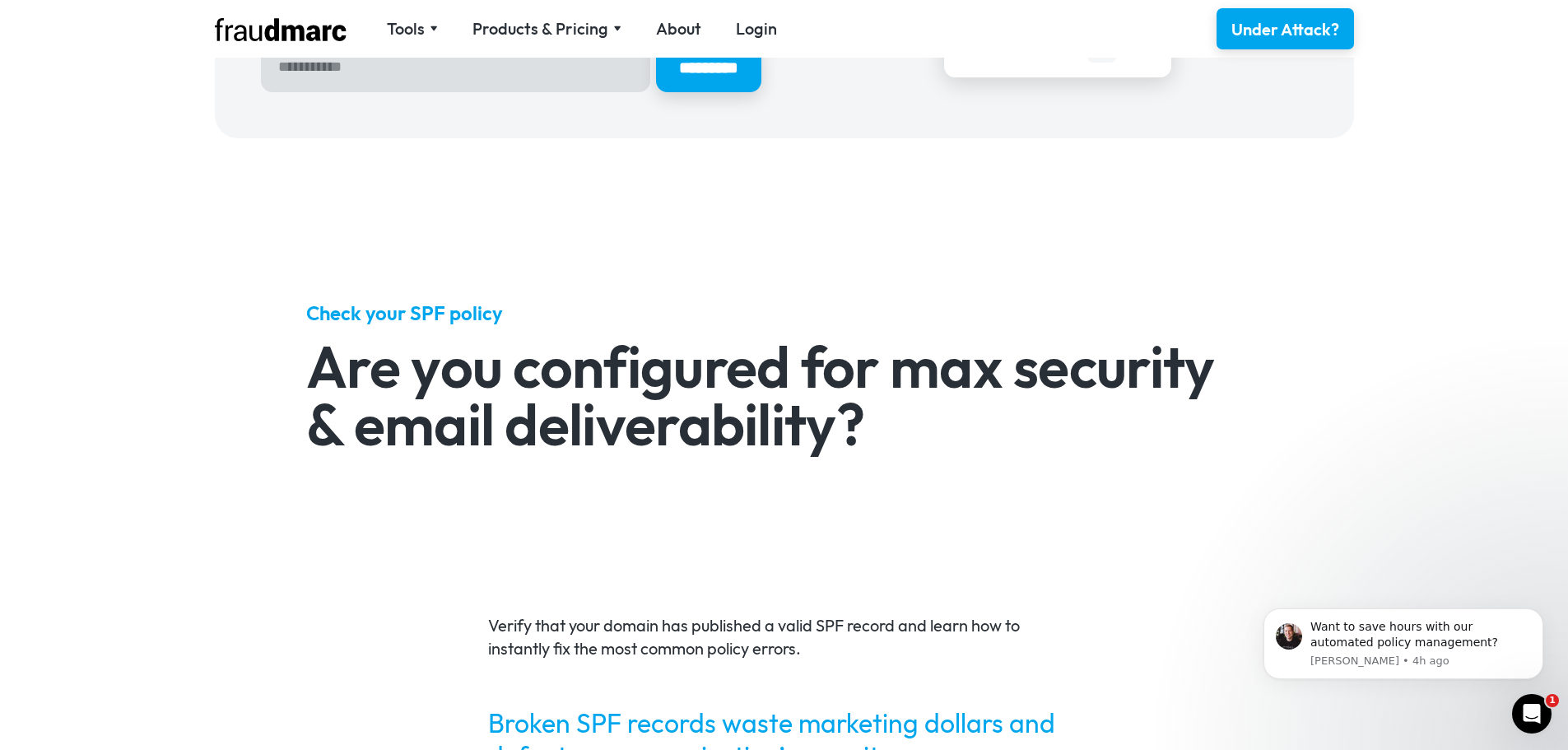
scroll to position [255, 0]
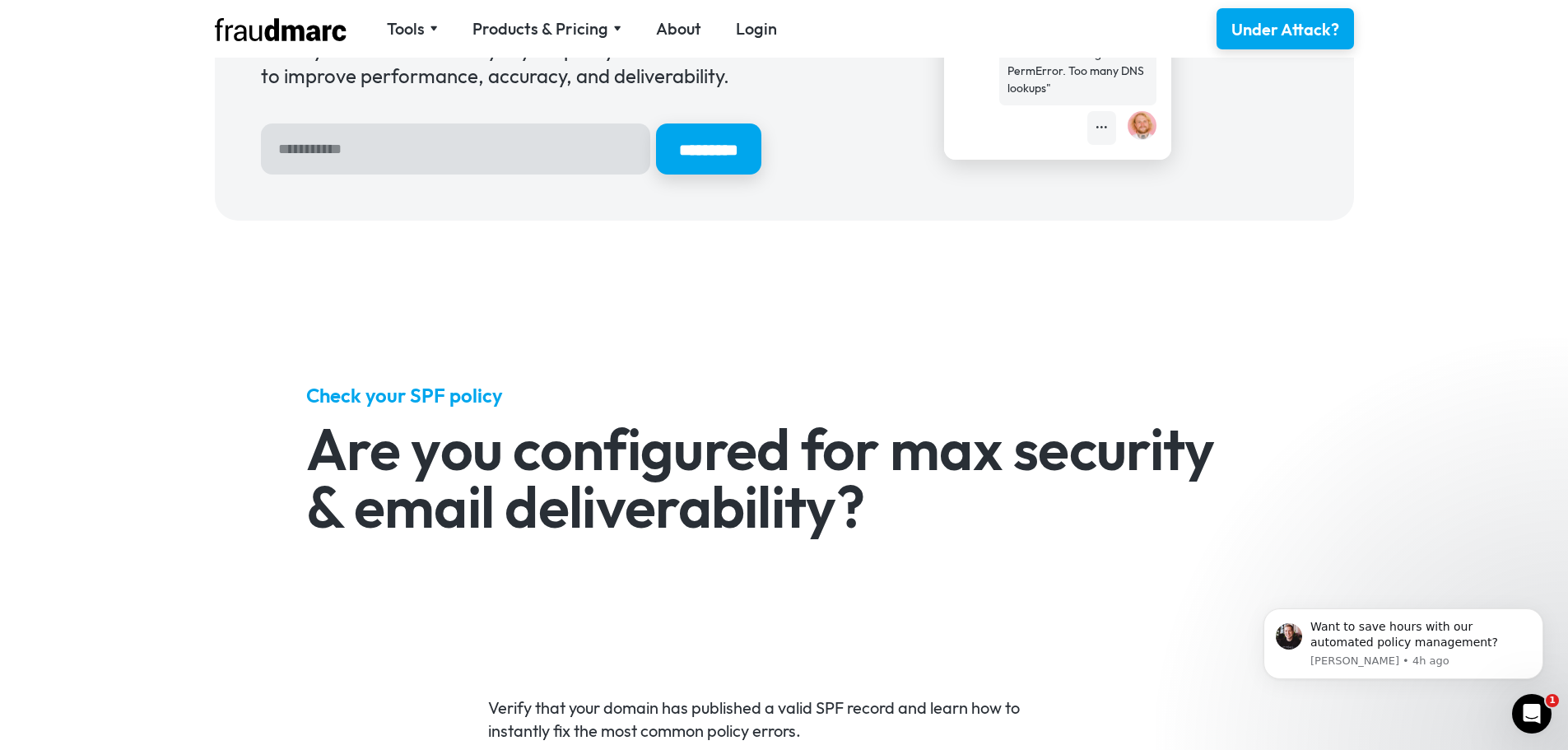
click at [454, 397] on h5 "Check your SPF policy" at bounding box center [783, 395] width 955 height 27
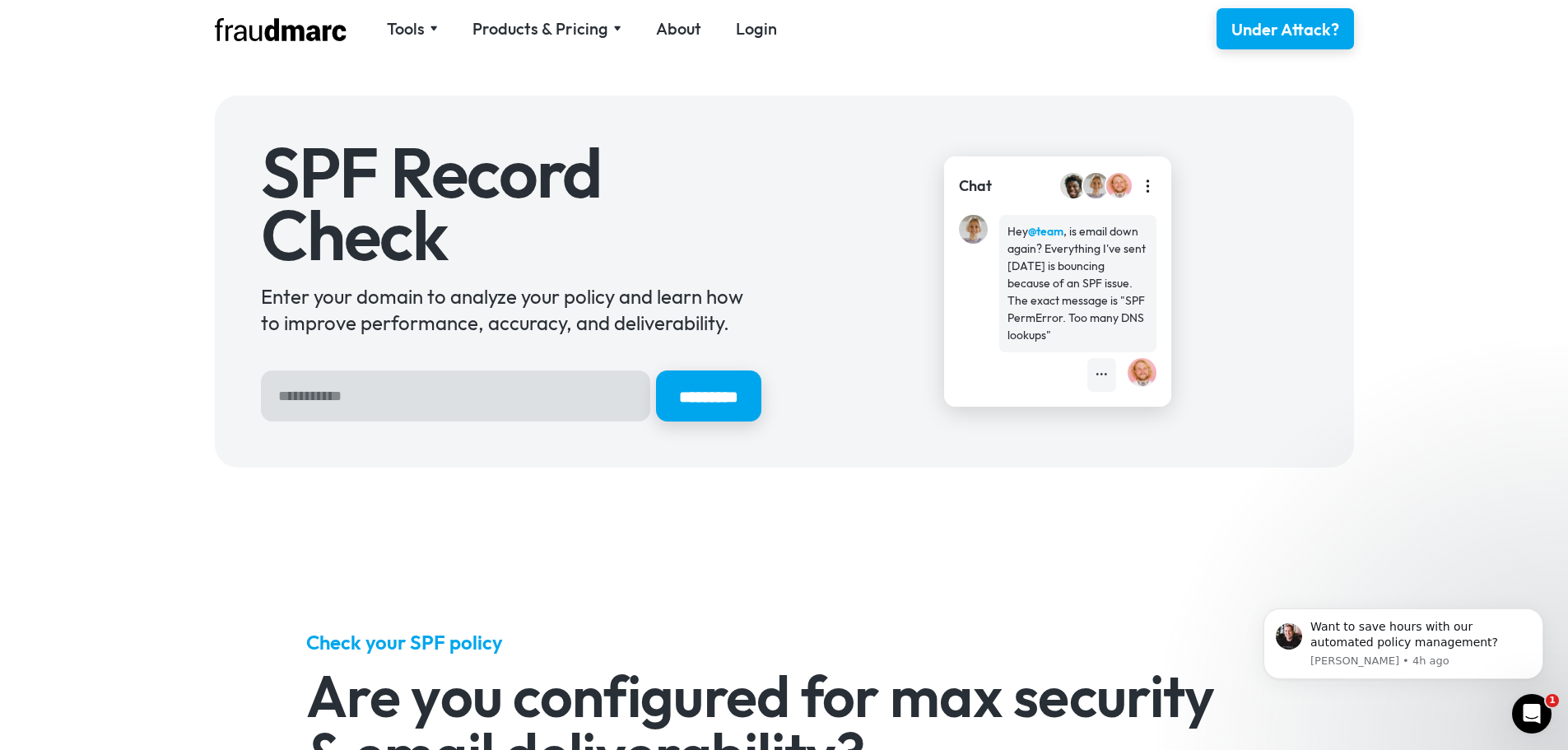
scroll to position [0, 0]
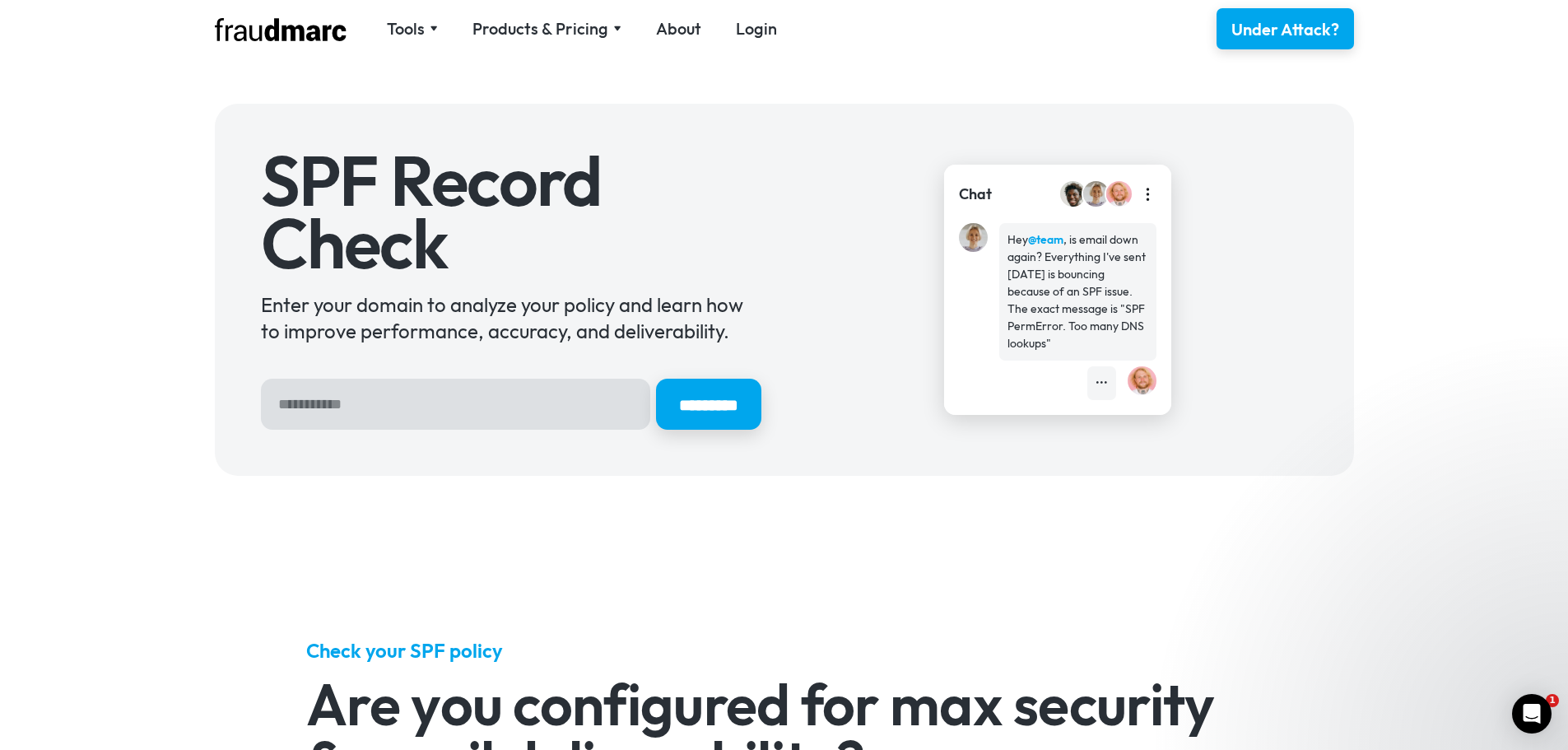
click at [450, 406] on input "Hero Sign Up Form" at bounding box center [455, 403] width 389 height 51
type input "**********"
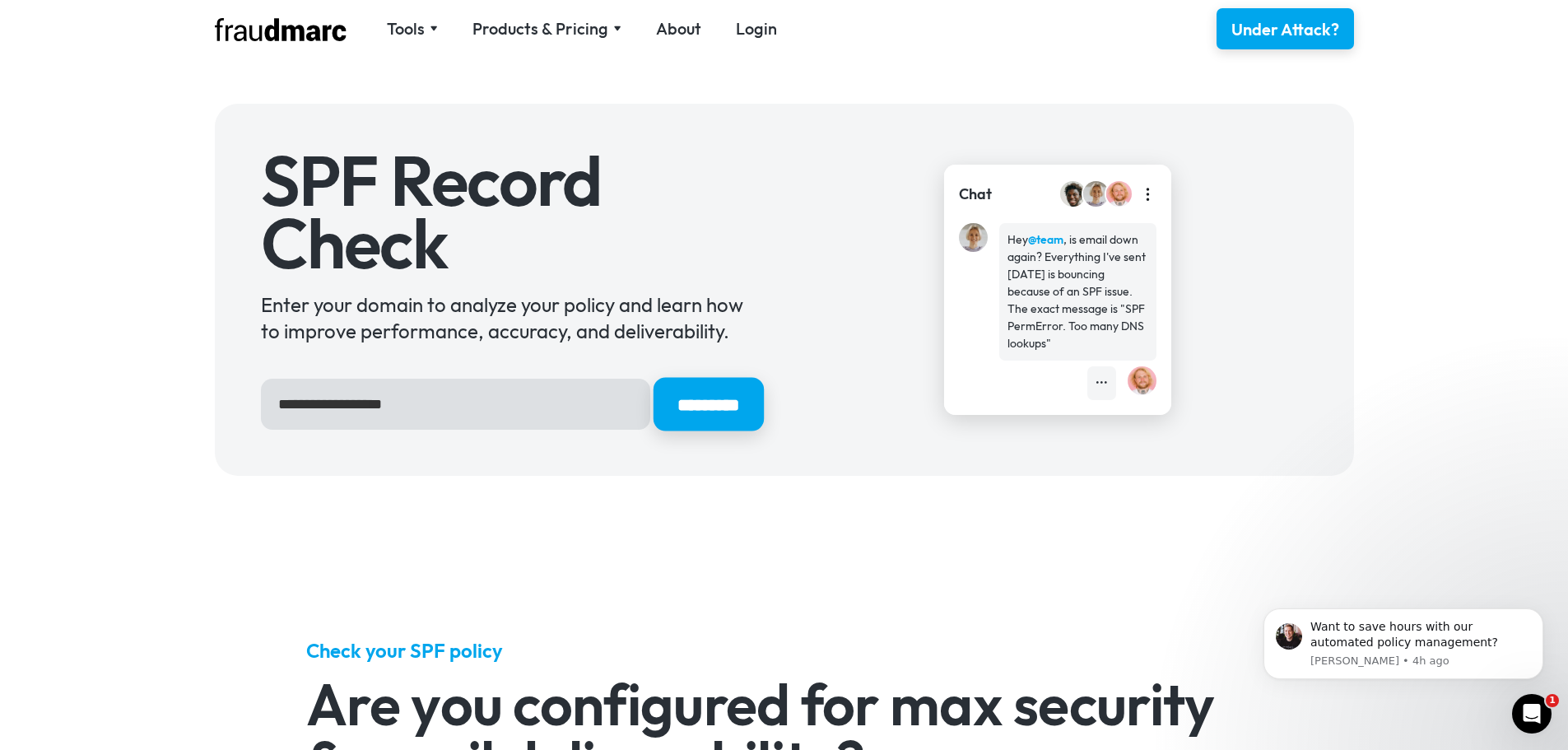
click at [683, 409] on input "*********" at bounding box center [707, 404] width 110 height 53
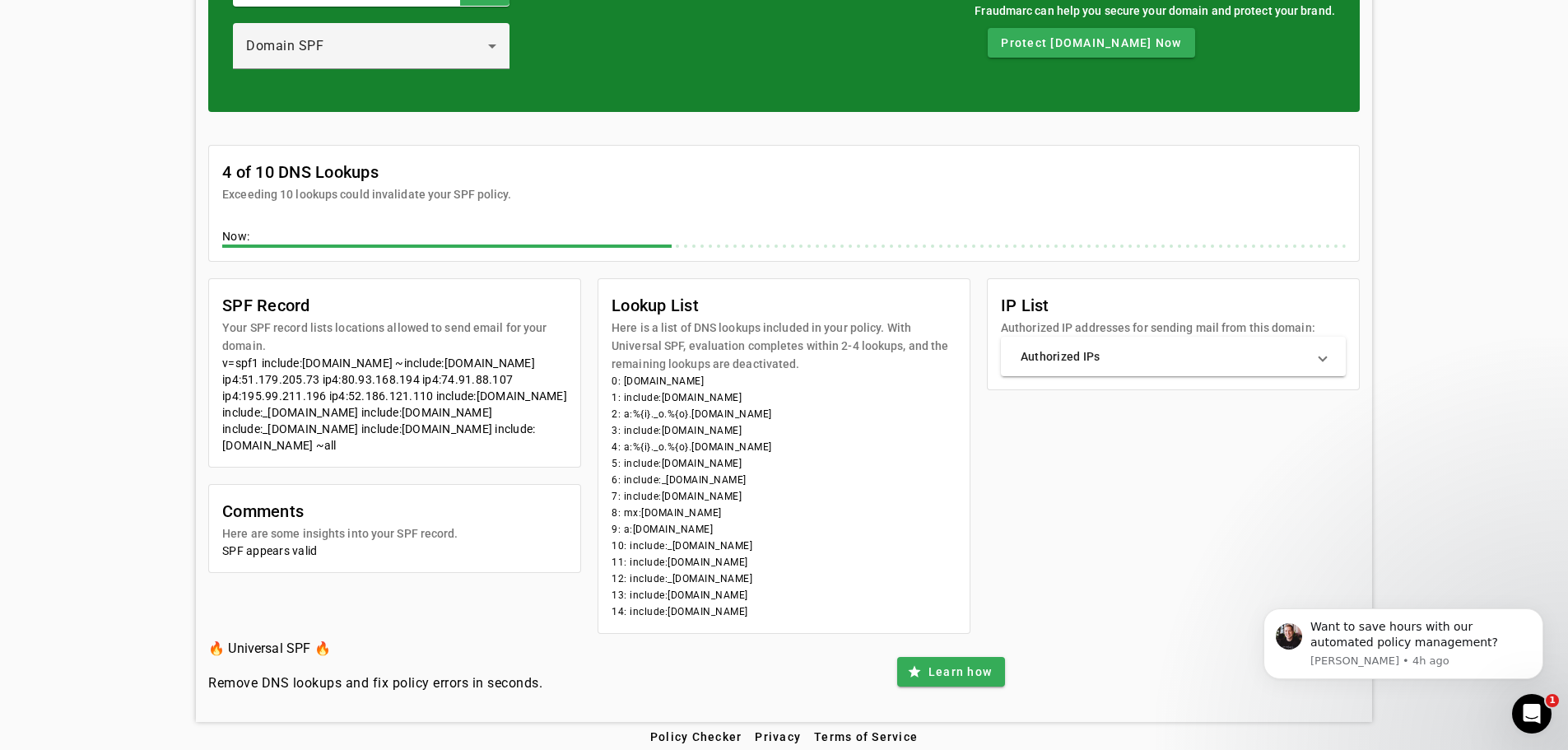
scroll to position [172, 0]
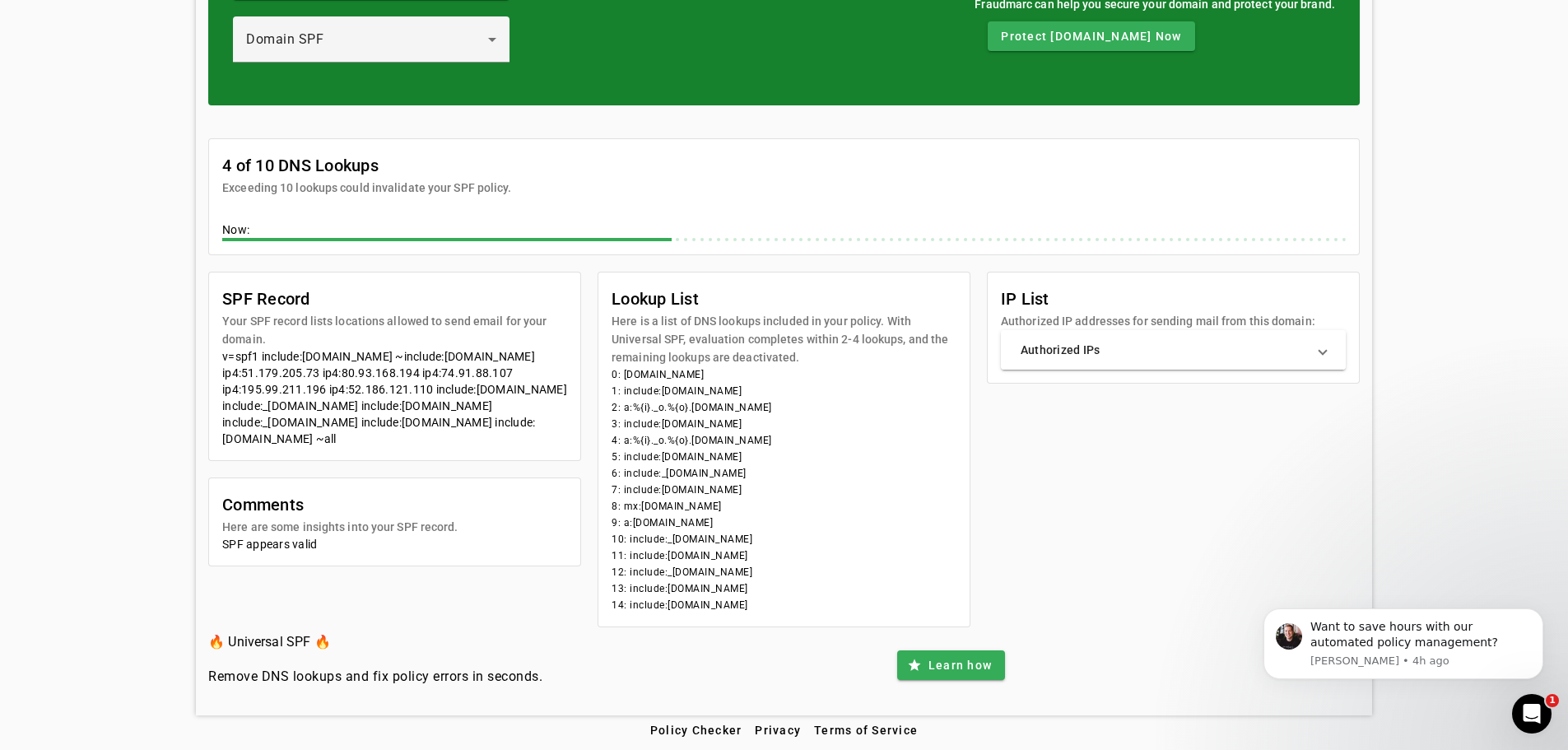
click at [1147, 348] on mat-panel-title "Authorized IPs" at bounding box center [1163, 349] width 285 height 16
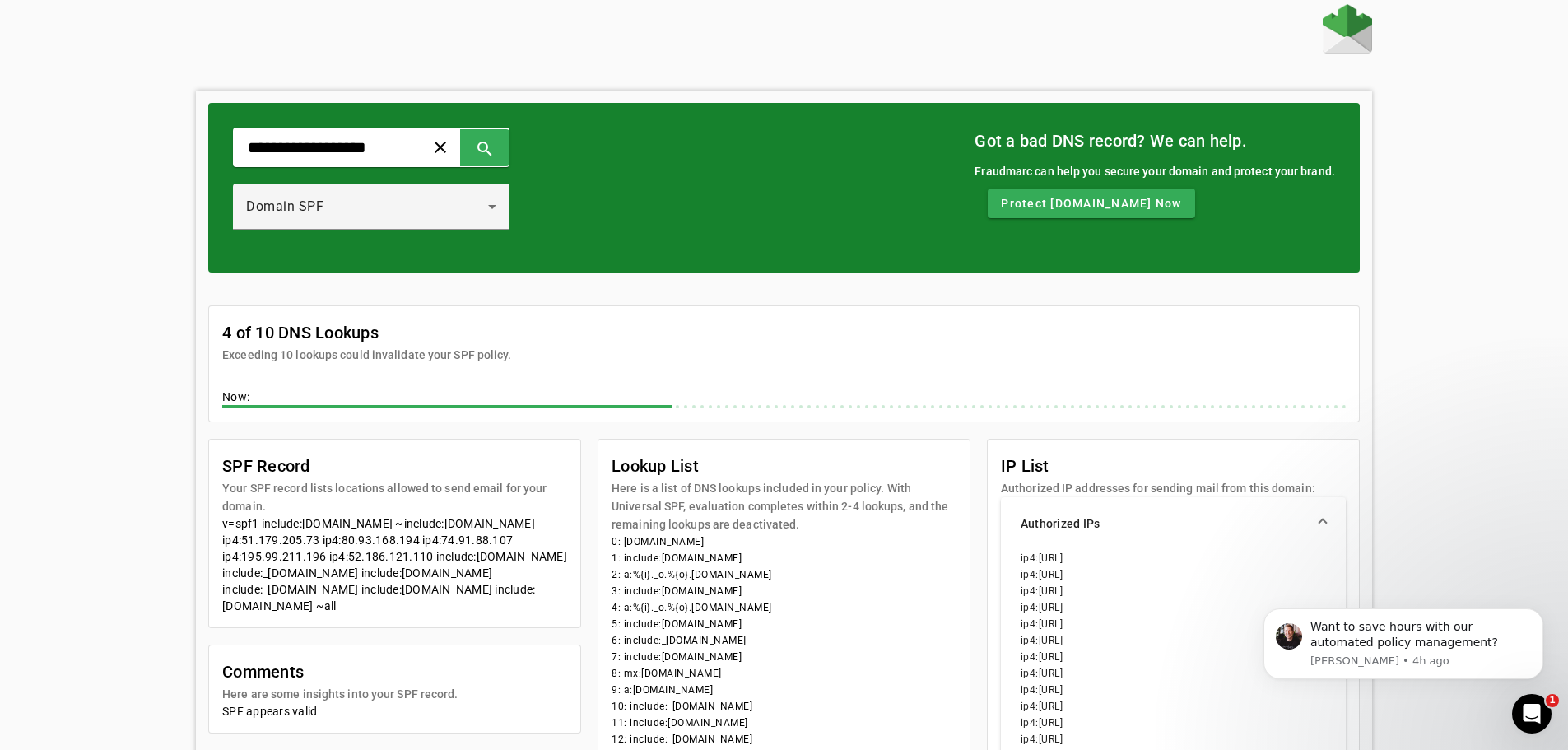
scroll to position [0, 0]
